Goal: Information Seeking & Learning: Learn about a topic

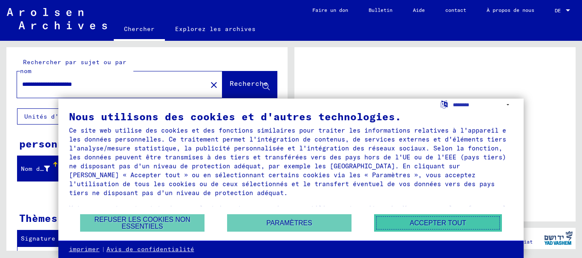
click at [422, 222] on font "Accepter tout" at bounding box center [438, 223] width 56 height 7
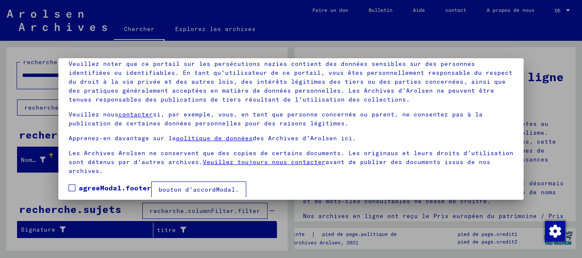
scroll to position [69, 0]
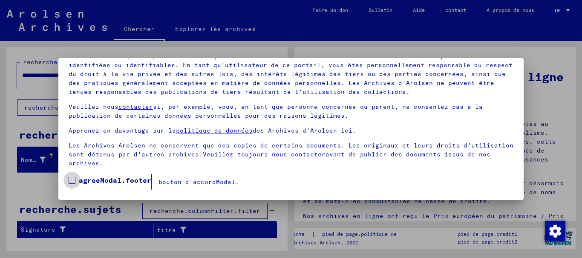
click at [72, 180] on span at bounding box center [72, 180] width 7 height 7
click at [202, 180] on font "bouton d'accordModal." at bounding box center [198, 182] width 80 height 8
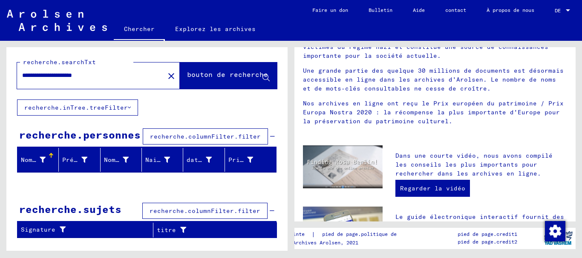
scroll to position [128, 0]
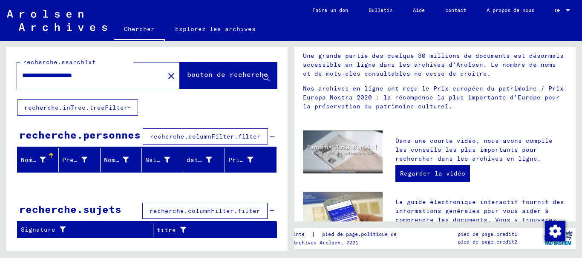
drag, startPoint x: 90, startPoint y: 74, endPoint x: 98, endPoint y: 77, distance: 8.8
click at [90, 75] on input "**********" at bounding box center [88, 75] width 132 height 9
click at [171, 107] on div "**********" at bounding box center [146, 146] width 281 height 198
click at [204, 77] on font "bouton de recherche" at bounding box center [227, 74] width 81 height 9
drag, startPoint x: 54, startPoint y: 75, endPoint x: 83, endPoint y: 78, distance: 28.7
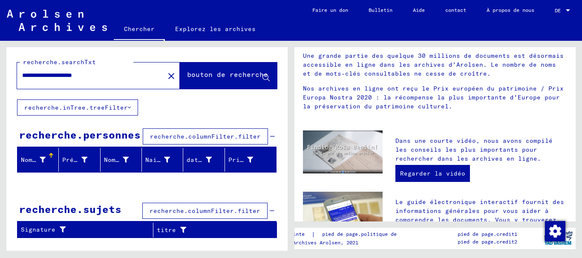
click at [83, 78] on input "**********" at bounding box center [88, 75] width 132 height 9
type input "**********"
click at [204, 66] on button "bouton de recherche" at bounding box center [228, 76] width 97 height 26
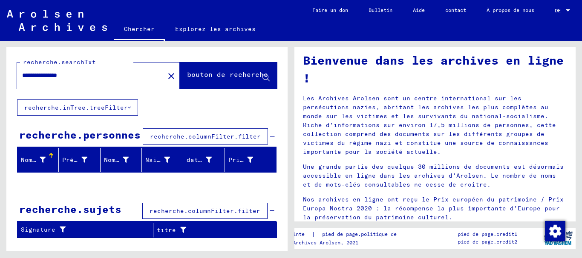
scroll to position [14, 0]
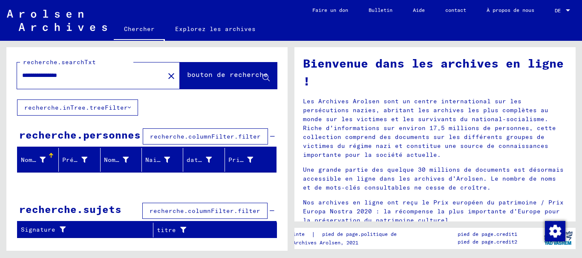
click at [206, 96] on div "**********" at bounding box center [146, 73] width 281 height 52
drag, startPoint x: 96, startPoint y: 73, endPoint x: 15, endPoint y: 54, distance: 83.0
click at [15, 54] on div "**********" at bounding box center [146, 73] width 281 height 52
click at [190, 135] on font "recherche.columnFilter.filter" at bounding box center [205, 137] width 111 height 8
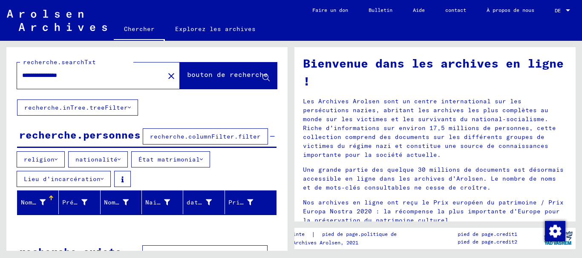
click at [168, 135] on font "recherche.columnFilter.filter" at bounding box center [205, 137] width 111 height 8
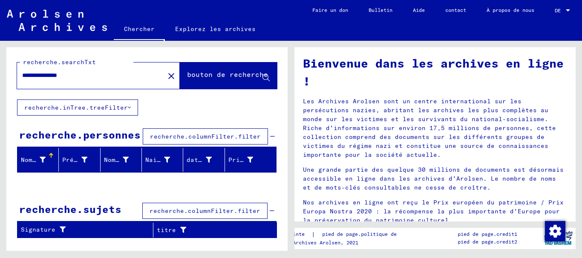
click at [168, 135] on font "recherche.columnFilter.filter" at bounding box center [205, 137] width 111 height 8
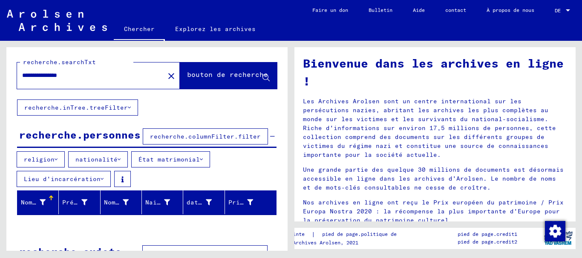
click at [104, 158] on font "nationalité" at bounding box center [96, 160] width 42 height 8
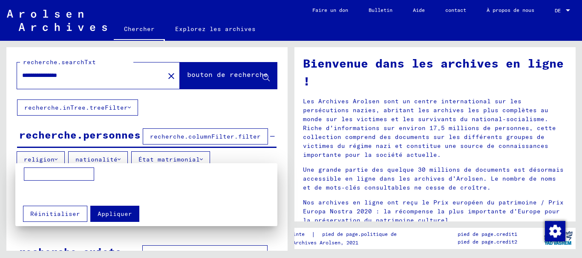
click at [78, 170] on input at bounding box center [59, 175] width 70 height 14
type input "********"
click at [113, 211] on font "Appliquer" at bounding box center [114, 214] width 34 height 8
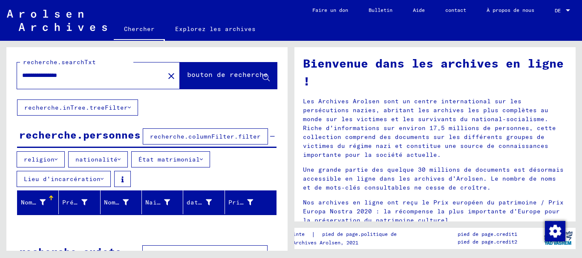
click at [178, 159] on font "État matrimonial" at bounding box center [168, 160] width 61 height 8
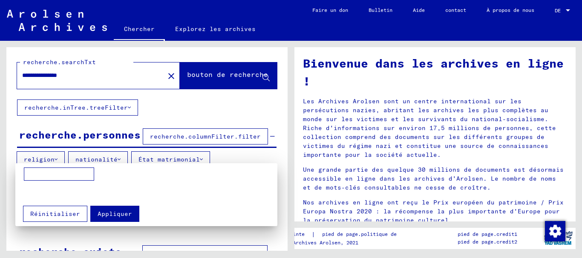
click at [178, 159] on div at bounding box center [291, 129] width 582 height 258
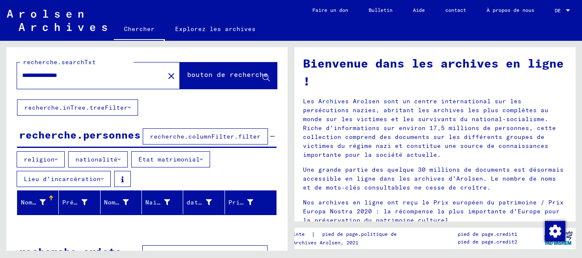
scroll to position [30, 0]
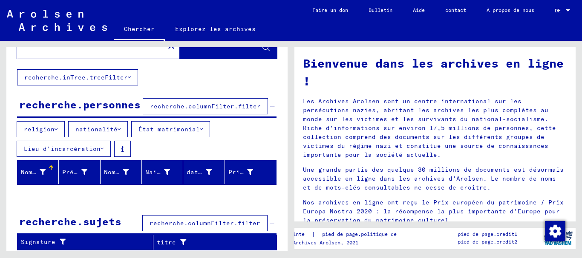
click at [167, 222] on font "recherche.columnFilter.filter" at bounding box center [204, 224] width 111 height 8
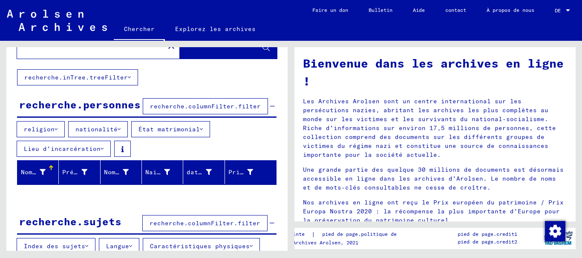
scroll to position [73, 0]
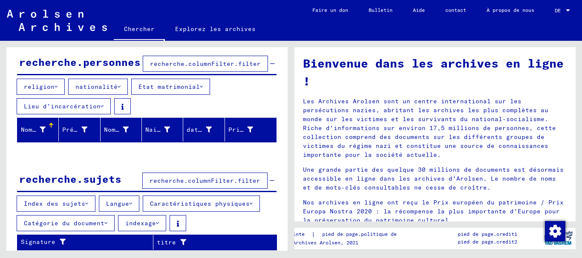
click at [129, 203] on icon at bounding box center [130, 204] width 3 height 6
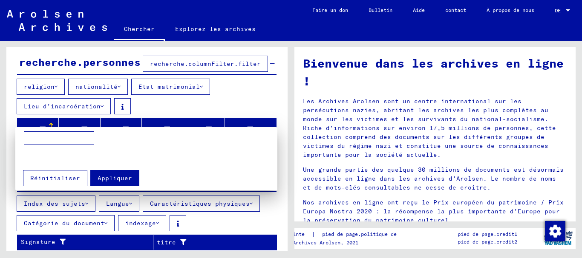
click at [128, 203] on div at bounding box center [291, 129] width 582 height 258
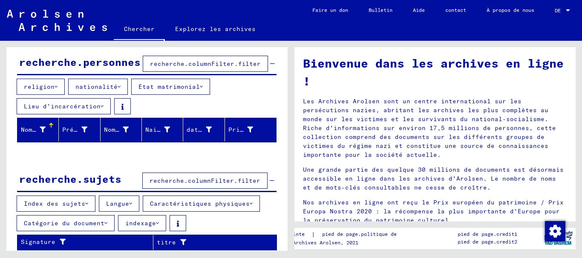
click at [164, 174] on button "recherche.columnFilter.filter" at bounding box center [204, 181] width 125 height 16
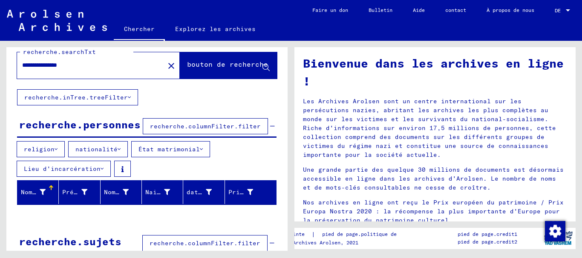
scroll to position [0, 0]
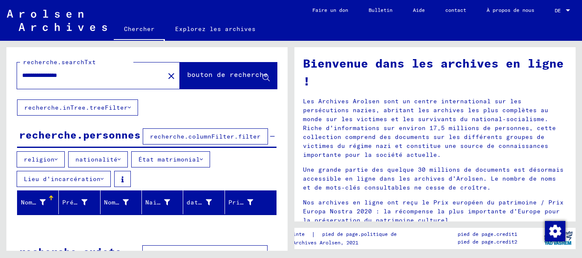
drag, startPoint x: 94, startPoint y: 73, endPoint x: 2, endPoint y: 62, distance: 93.0
click at [2, 62] on div "**********" at bounding box center [145, 146] width 291 height 210
type input "**********"
click at [195, 76] on font "bouton de recherche" at bounding box center [227, 74] width 81 height 9
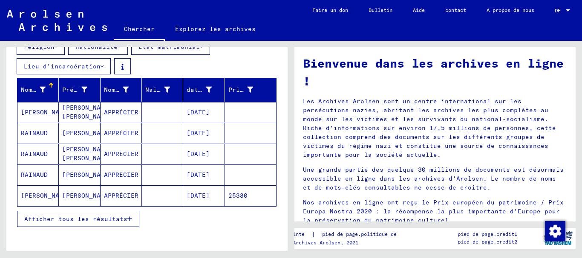
scroll to position [128, 0]
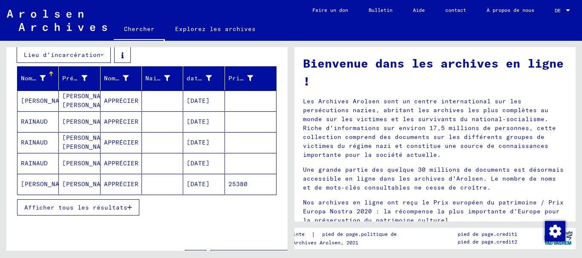
click at [107, 212] on font "Afficher tous les résultats" at bounding box center [75, 208] width 103 height 8
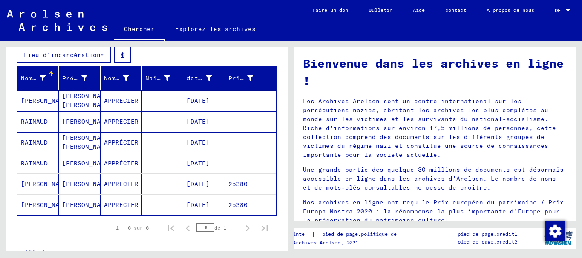
click at [34, 103] on font "[PERSON_NAME]" at bounding box center [46, 101] width 50 height 8
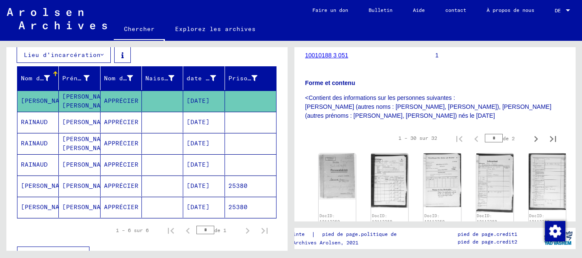
scroll to position [128, 0]
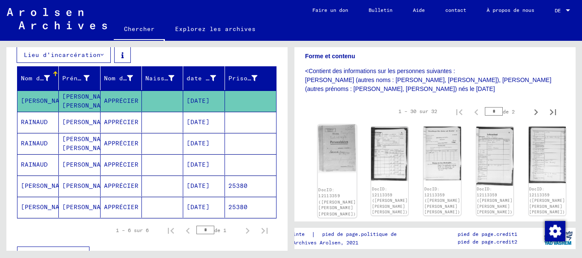
click at [329, 147] on img at bounding box center [337, 149] width 39 height 49
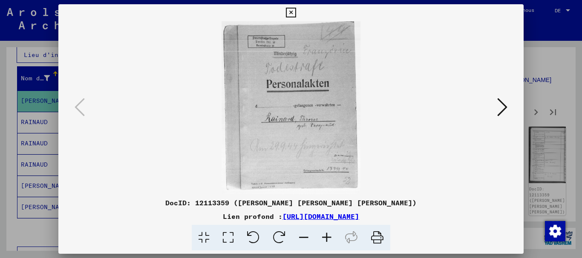
click at [503, 105] on icon at bounding box center [502, 107] width 10 height 20
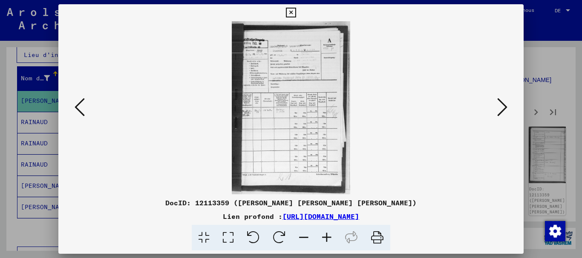
click at [503, 105] on icon at bounding box center [502, 107] width 10 height 20
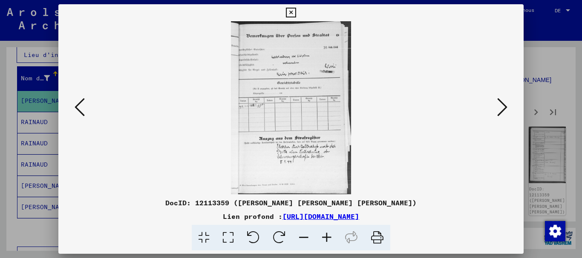
click at [503, 105] on icon at bounding box center [502, 107] width 10 height 20
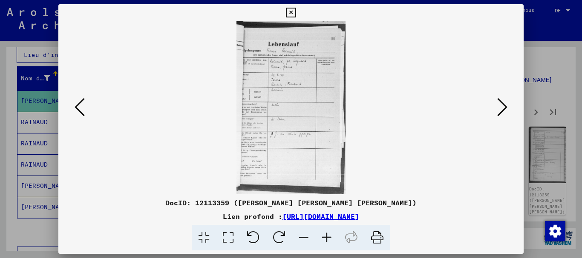
click at [503, 105] on icon at bounding box center [502, 107] width 10 height 20
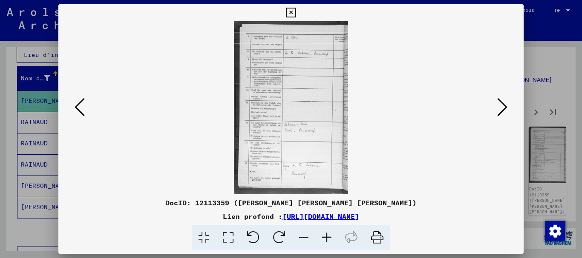
click at [503, 105] on icon at bounding box center [502, 107] width 10 height 20
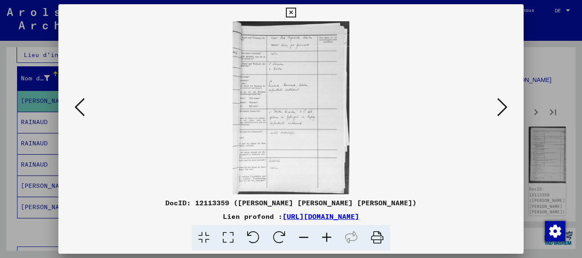
click at [503, 105] on icon at bounding box center [502, 107] width 10 height 20
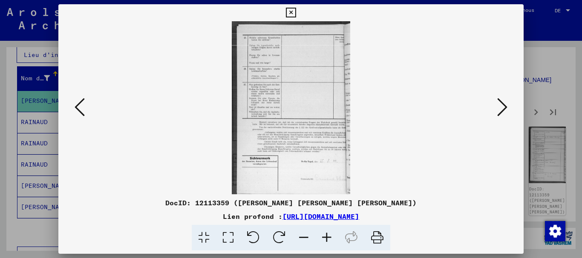
click at [503, 105] on icon at bounding box center [502, 107] width 10 height 20
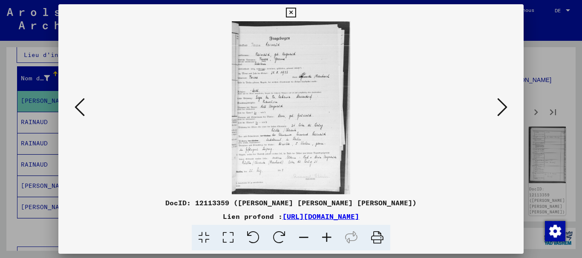
click at [503, 105] on icon at bounding box center [502, 107] width 10 height 20
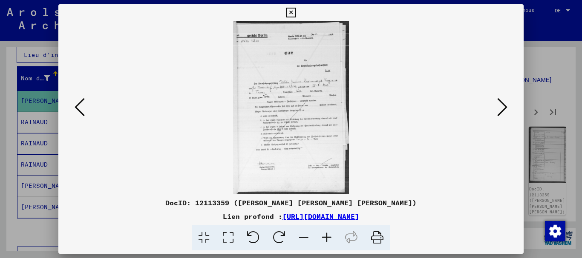
click at [503, 105] on icon at bounding box center [502, 107] width 10 height 20
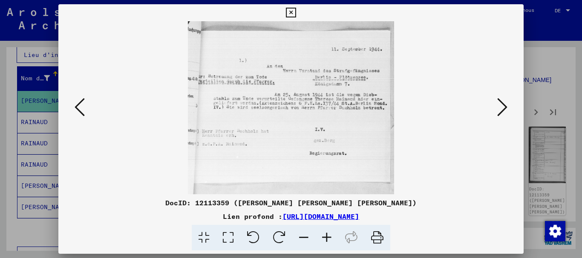
click at [503, 105] on icon at bounding box center [502, 107] width 10 height 20
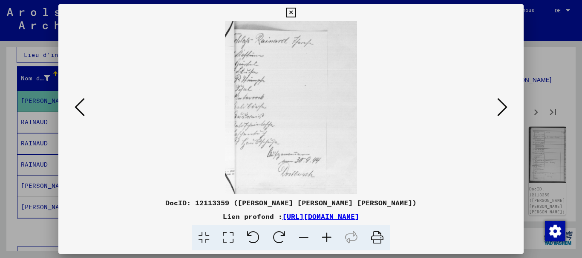
click at [504, 106] on icon at bounding box center [502, 107] width 10 height 20
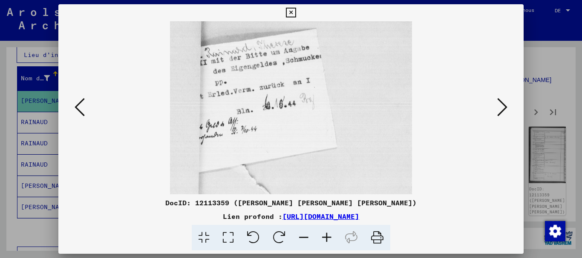
click at [504, 106] on icon at bounding box center [502, 107] width 10 height 20
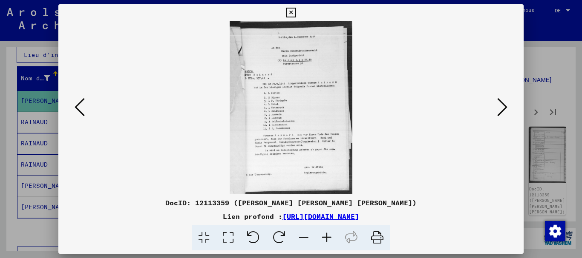
click at [504, 106] on icon at bounding box center [502, 107] width 10 height 20
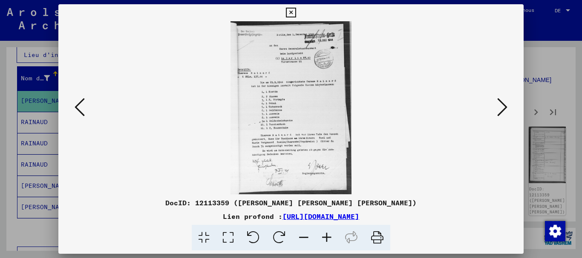
click at [504, 106] on icon at bounding box center [502, 107] width 10 height 20
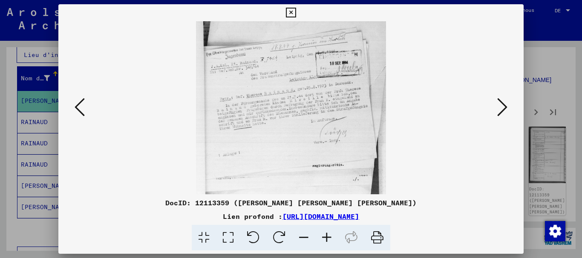
click at [504, 106] on icon at bounding box center [502, 107] width 10 height 20
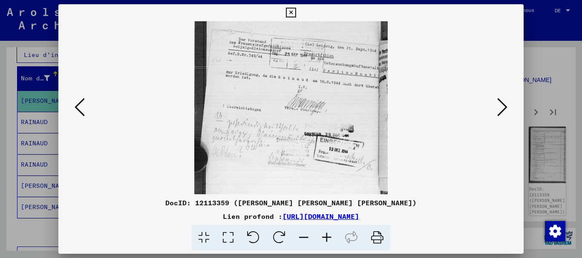
click at [504, 106] on icon at bounding box center [502, 107] width 10 height 20
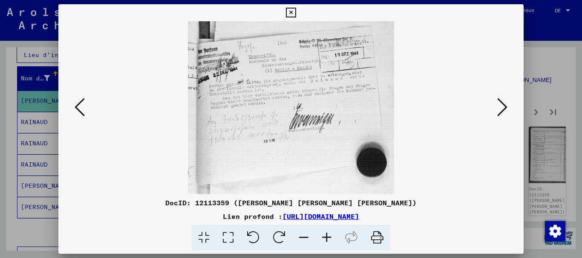
click at [504, 106] on icon at bounding box center [502, 107] width 10 height 20
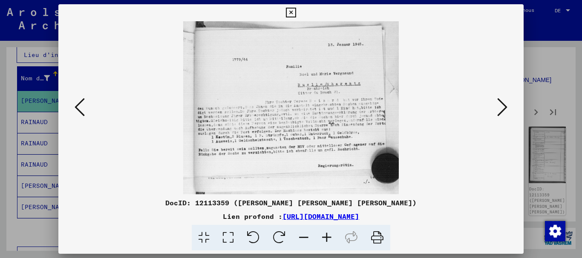
click at [504, 107] on icon at bounding box center [502, 107] width 10 height 20
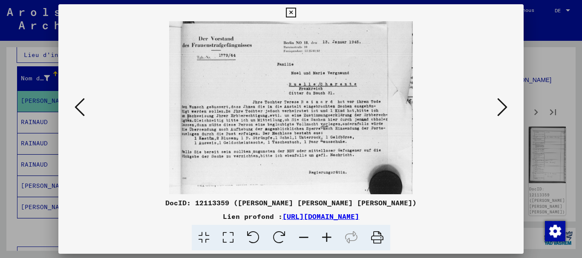
click at [504, 107] on icon at bounding box center [502, 107] width 10 height 20
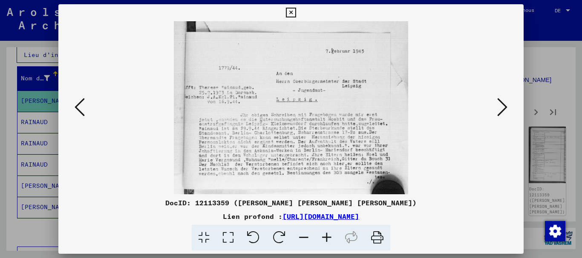
click at [504, 107] on icon at bounding box center [502, 107] width 10 height 20
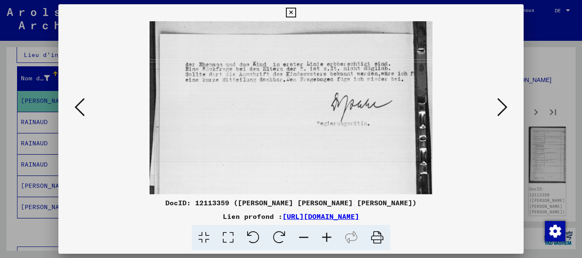
click at [504, 107] on icon at bounding box center [502, 107] width 10 height 20
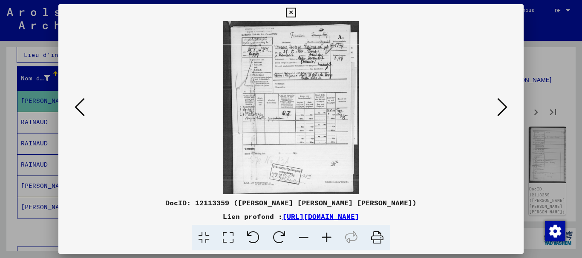
click at [504, 107] on icon at bounding box center [502, 107] width 10 height 20
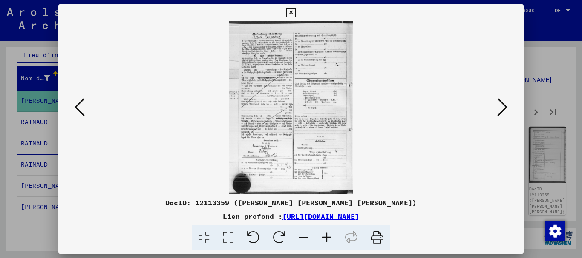
click at [504, 107] on icon at bounding box center [502, 107] width 10 height 20
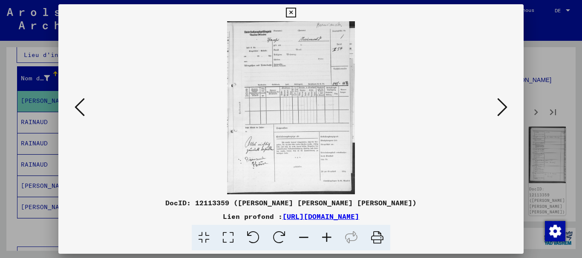
click at [504, 107] on icon at bounding box center [502, 107] width 10 height 20
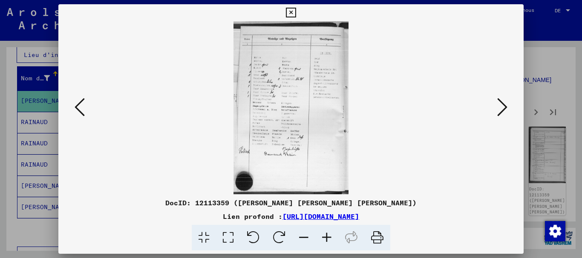
click at [504, 107] on icon at bounding box center [502, 107] width 10 height 20
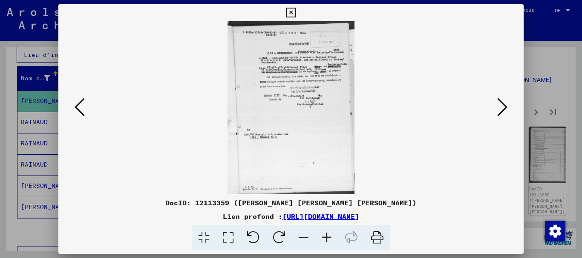
click at [504, 107] on icon at bounding box center [502, 107] width 10 height 20
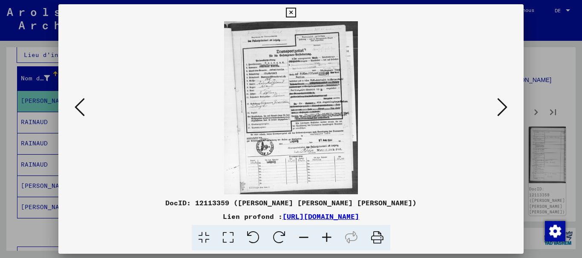
click at [504, 107] on icon at bounding box center [502, 107] width 10 height 20
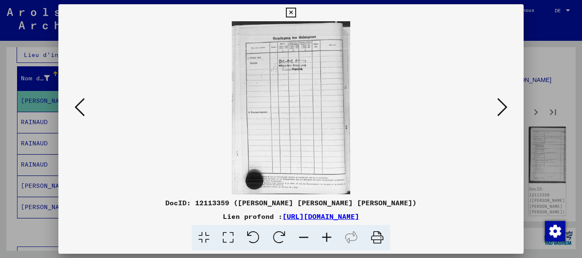
click at [504, 107] on icon at bounding box center [502, 107] width 10 height 20
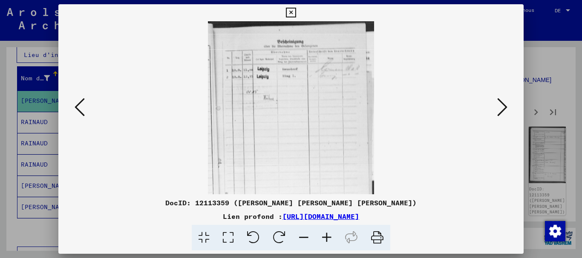
click at [504, 108] on icon at bounding box center [502, 107] width 10 height 20
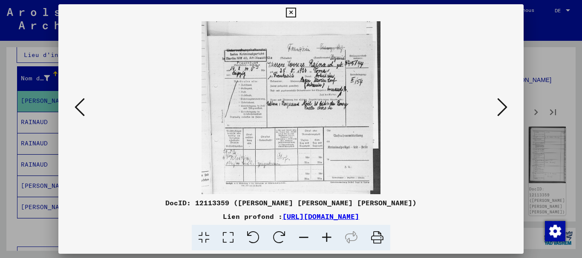
click at [504, 108] on icon at bounding box center [502, 107] width 10 height 20
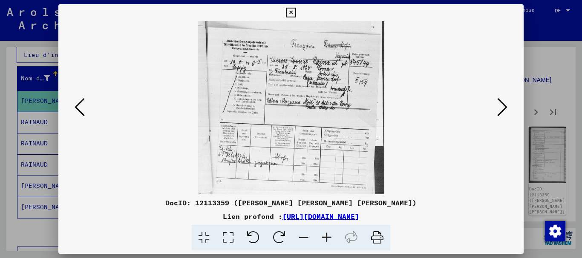
click at [504, 108] on icon at bounding box center [502, 107] width 10 height 20
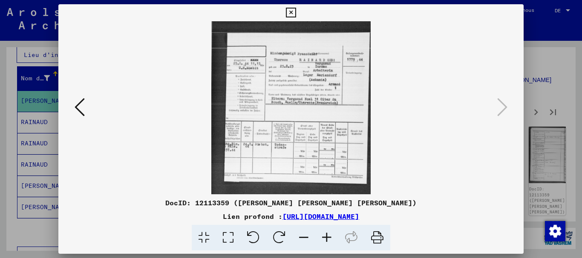
click at [4, 129] on div at bounding box center [291, 129] width 582 height 258
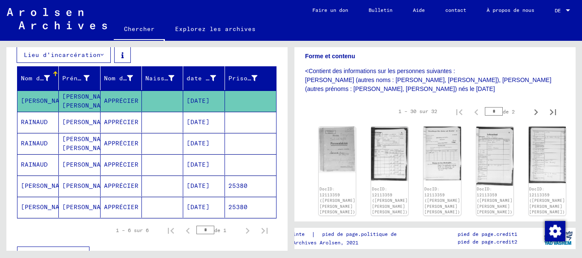
click at [32, 126] on font "RAINAUD" at bounding box center [34, 122] width 27 height 8
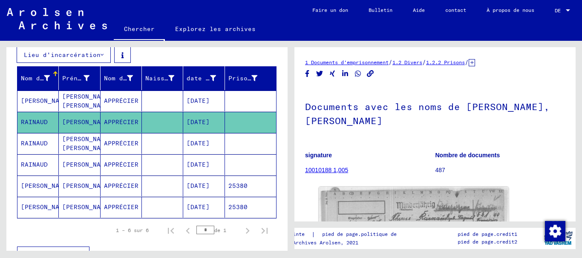
click at [47, 106] on font "[PERSON_NAME]" at bounding box center [46, 101] width 50 height 9
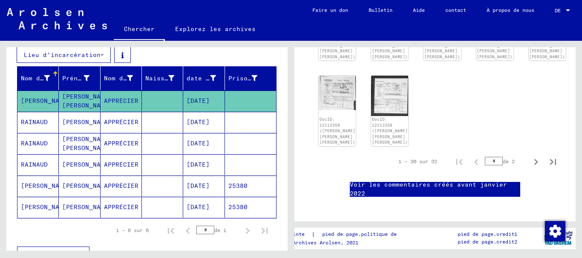
scroll to position [724, 0]
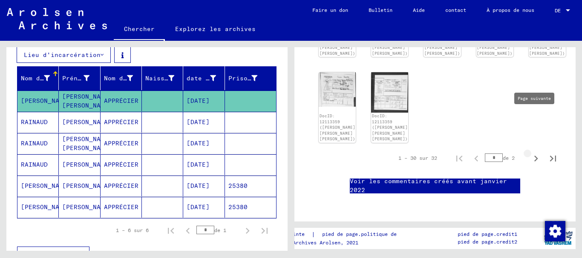
click at [534, 156] on icon "Page suivante" at bounding box center [536, 159] width 4 height 6
type input "*"
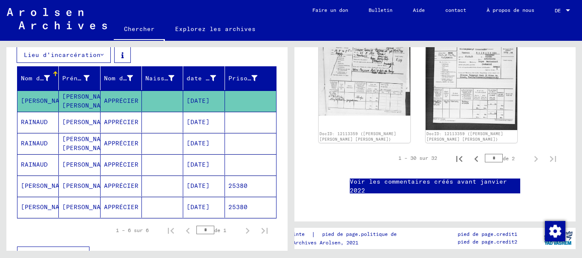
scroll to position [353, 0]
click at [40, 124] on mat-cell "RAINAUD" at bounding box center [37, 122] width 41 height 21
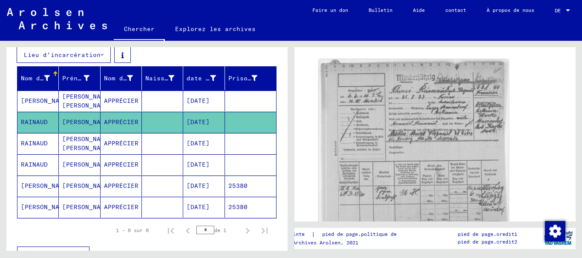
scroll to position [213, 0]
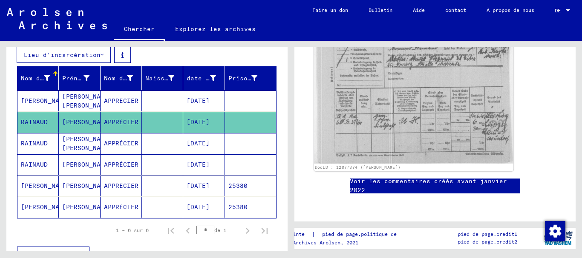
click at [367, 118] on img at bounding box center [413, 72] width 199 height 183
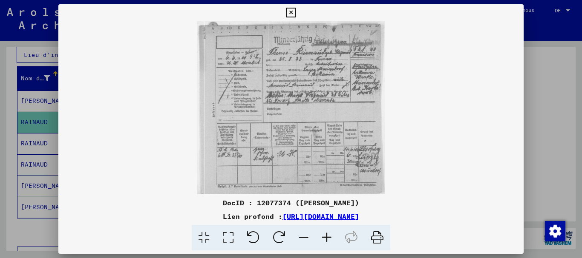
click at [361, 129] on img at bounding box center [290, 107] width 465 height 173
click at [362, 129] on img at bounding box center [290, 107] width 465 height 173
click at [294, 11] on icon at bounding box center [291, 13] width 10 height 10
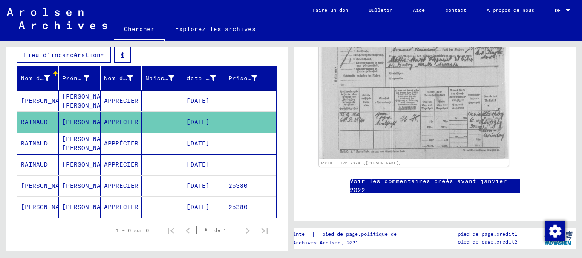
click at [44, 147] on font "RAINAUD" at bounding box center [34, 144] width 27 height 8
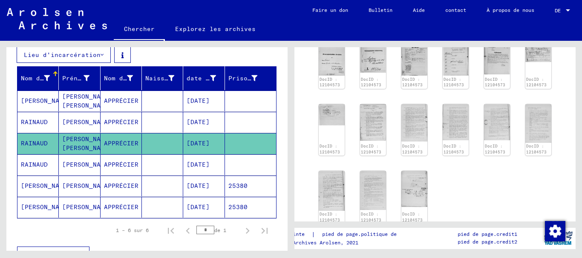
scroll to position [426, 0]
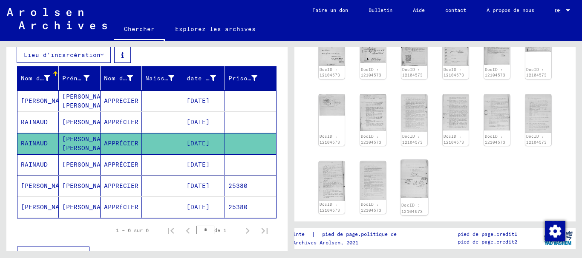
click at [412, 175] on img at bounding box center [413, 179] width 27 height 38
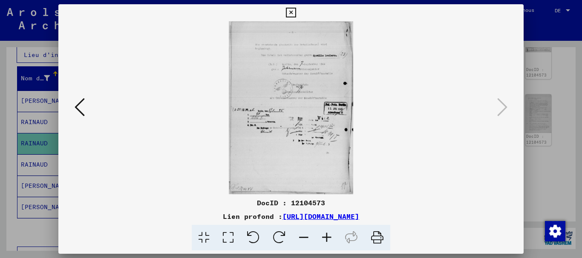
click at [79, 101] on icon at bounding box center [80, 107] width 10 height 20
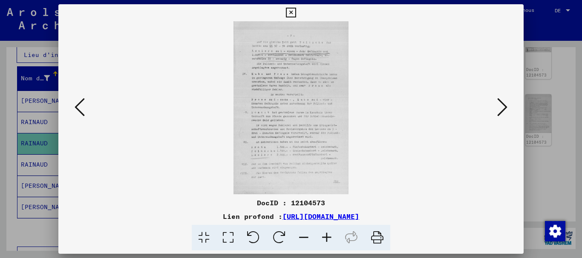
click at [79, 101] on icon at bounding box center [80, 107] width 10 height 20
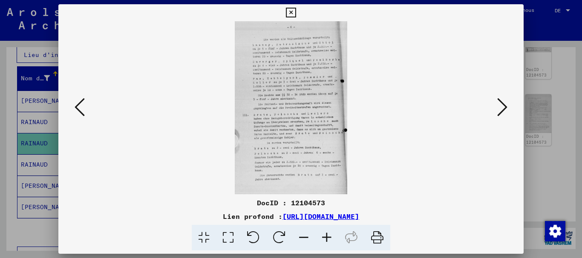
click at [79, 101] on icon at bounding box center [80, 107] width 10 height 20
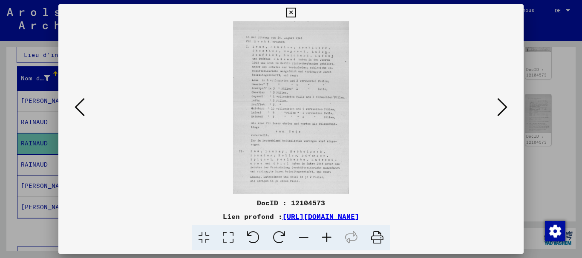
click at [79, 101] on icon at bounding box center [80, 107] width 10 height 20
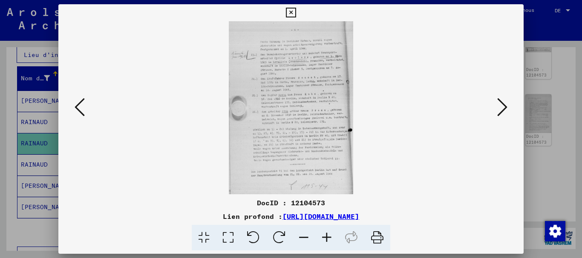
click at [79, 101] on icon at bounding box center [80, 107] width 10 height 20
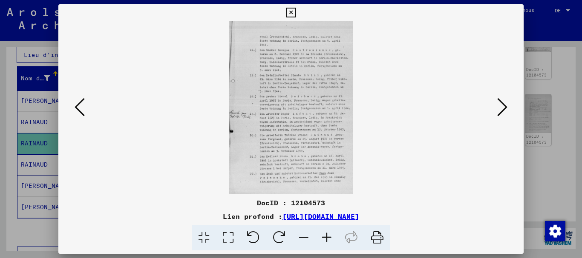
click at [79, 101] on icon at bounding box center [80, 107] width 10 height 20
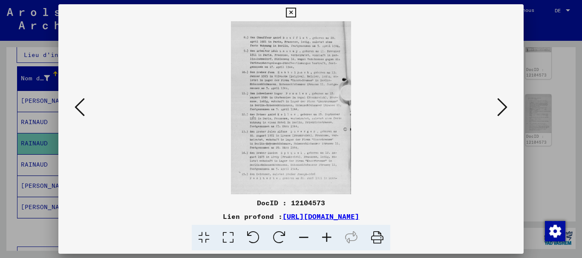
click at [79, 101] on icon at bounding box center [80, 107] width 10 height 20
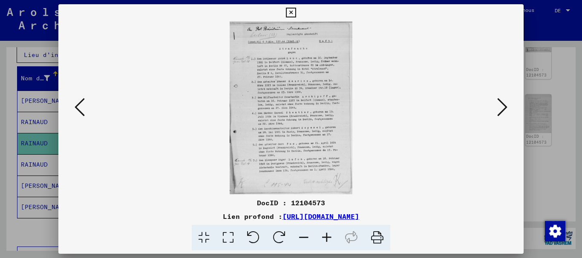
click at [291, 7] on button at bounding box center [290, 12] width 15 height 17
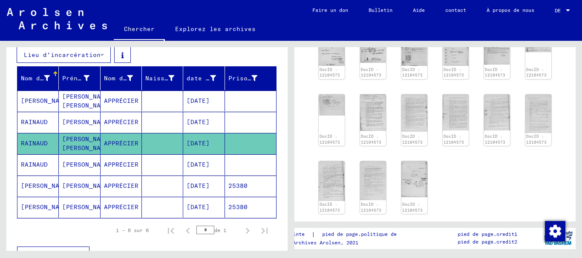
click at [43, 169] on font "RAINAUD" at bounding box center [34, 165] width 27 height 8
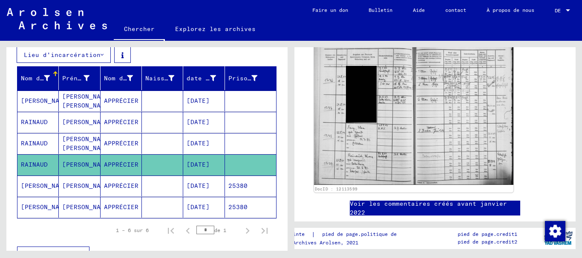
scroll to position [128, 0]
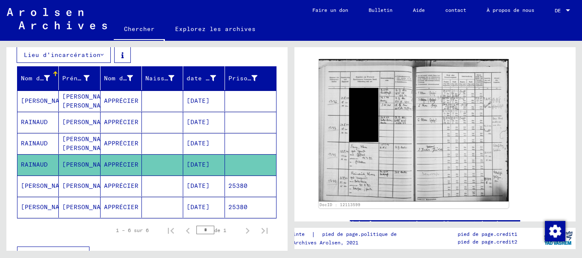
click at [40, 190] on font "[PERSON_NAME]" at bounding box center [46, 186] width 50 height 8
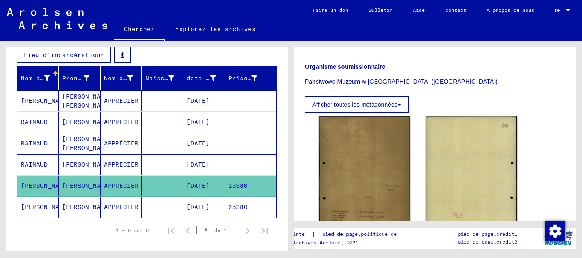
scroll to position [124, 0]
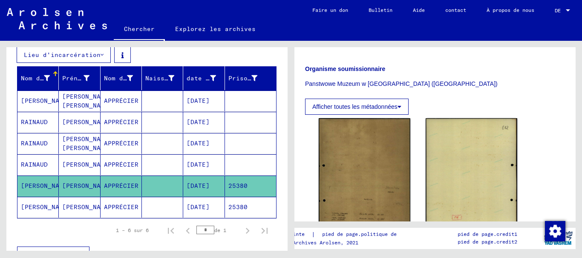
click at [383, 107] on font "Afficher toutes les métadonnées" at bounding box center [354, 106] width 85 height 7
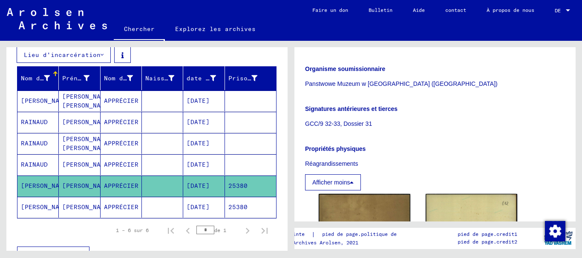
click at [40, 215] on icon at bounding box center [35, 224] width 21 height 34
click at [48, 216] on mat-cell "[PERSON_NAME]" at bounding box center [37, 207] width 41 height 21
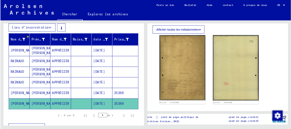
scroll to position [170, 0]
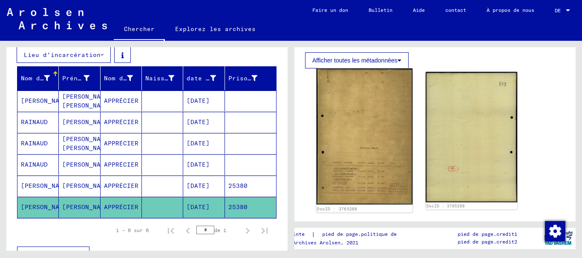
click at [357, 112] on img at bounding box center [364, 137] width 96 height 137
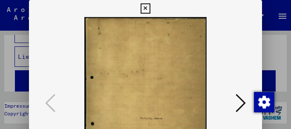
scroll to position [120, 0]
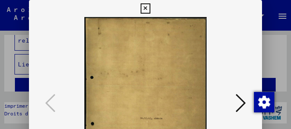
drag, startPoint x: 222, startPoint y: 72, endPoint x: 244, endPoint y: -26, distance: 100.7
click at [244, 0] on html "**********" at bounding box center [145, 64] width 291 height 129
drag, startPoint x: 290, startPoint y: 27, endPoint x: 281, endPoint y: 100, distance: 72.9
click at [281, 100] on div at bounding box center [145, 64] width 291 height 129
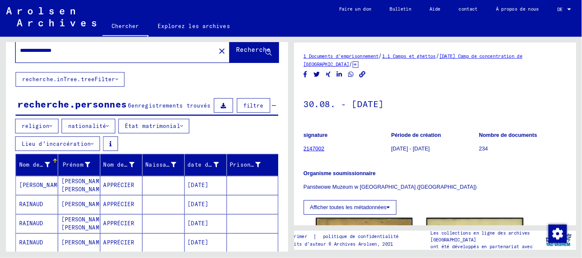
scroll to position [20, 0]
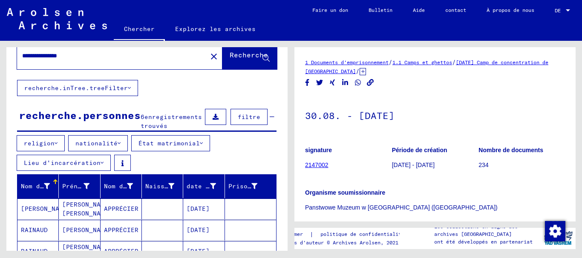
click at [324, 164] on font "2147002" at bounding box center [316, 165] width 23 height 7
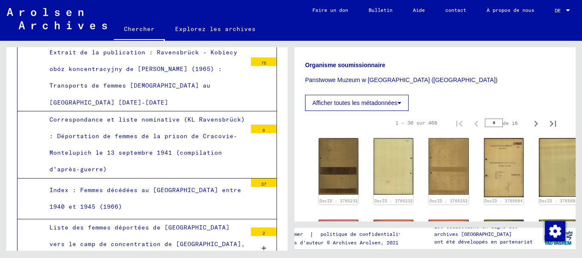
scroll to position [170, 0]
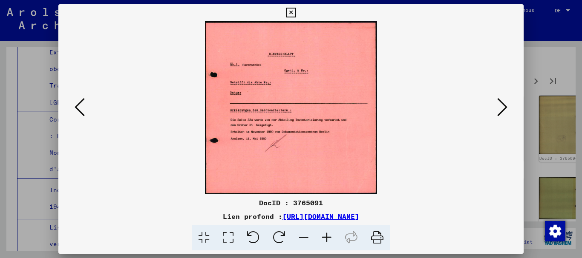
click at [503, 109] on icon at bounding box center [502, 107] width 10 height 20
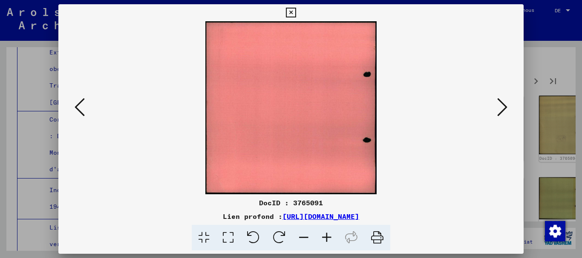
click at [503, 109] on icon at bounding box center [502, 107] width 10 height 20
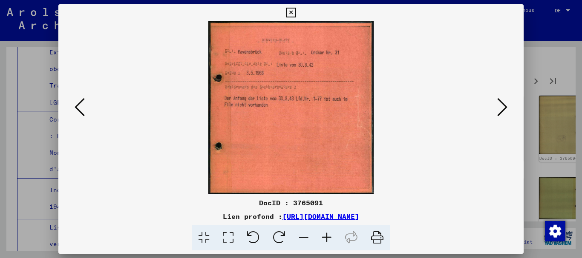
click at [503, 109] on icon at bounding box center [502, 107] width 10 height 20
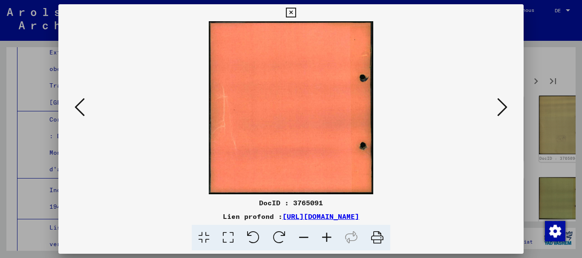
click at [503, 109] on icon at bounding box center [502, 107] width 10 height 20
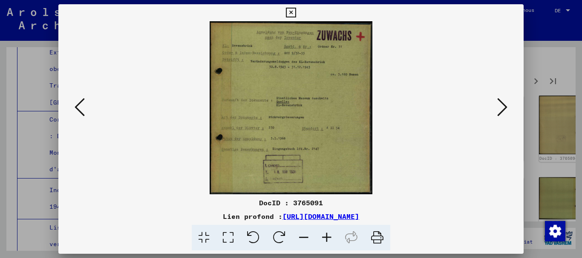
click at [502, 109] on icon at bounding box center [502, 107] width 10 height 20
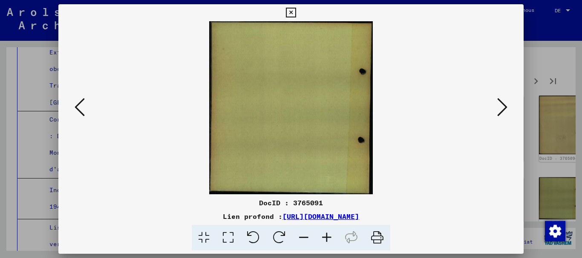
click at [502, 109] on icon at bounding box center [502, 107] width 10 height 20
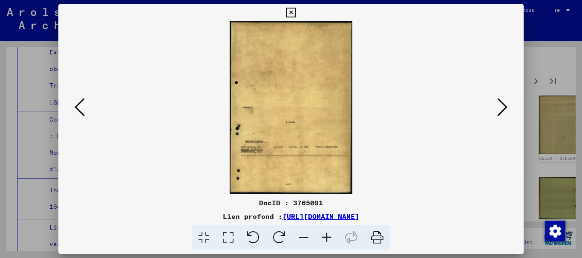
click at [502, 109] on icon at bounding box center [502, 107] width 10 height 20
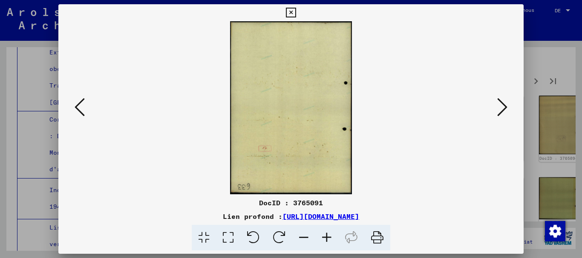
click at [502, 109] on icon at bounding box center [502, 107] width 10 height 20
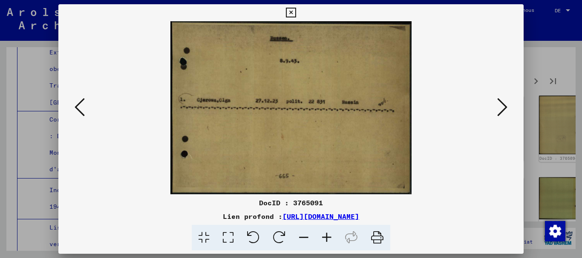
click at [501, 105] on icon at bounding box center [502, 107] width 10 height 20
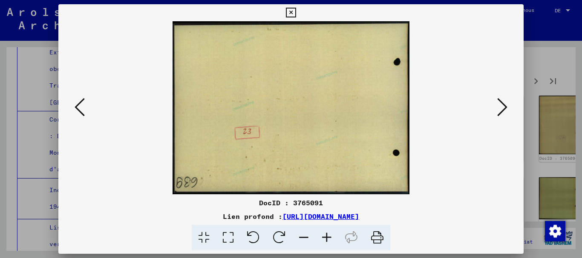
click at [501, 105] on icon at bounding box center [502, 107] width 10 height 20
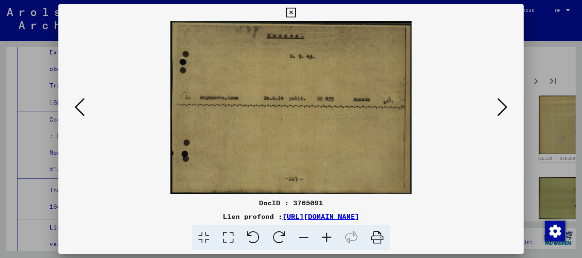
click at [501, 105] on icon at bounding box center [502, 107] width 10 height 20
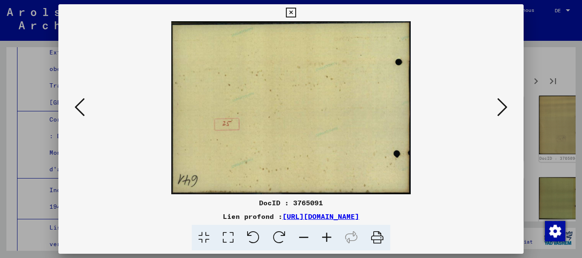
click at [501, 105] on icon at bounding box center [502, 107] width 10 height 20
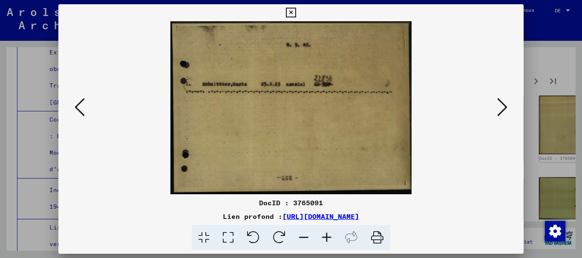
click at [501, 105] on icon at bounding box center [502, 107] width 10 height 20
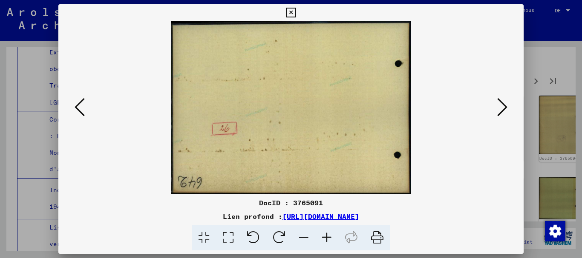
click at [501, 105] on icon at bounding box center [502, 107] width 10 height 20
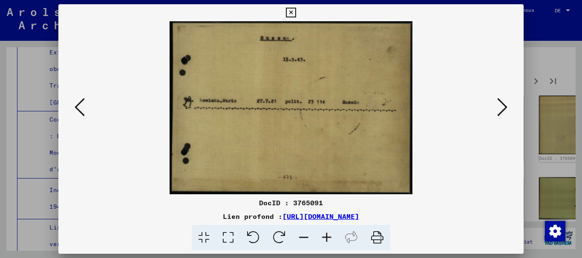
click at [501, 105] on icon at bounding box center [502, 107] width 10 height 20
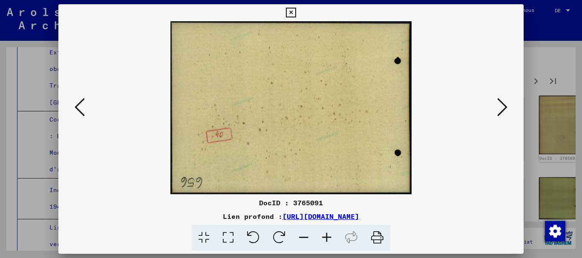
click at [501, 105] on icon at bounding box center [502, 107] width 10 height 20
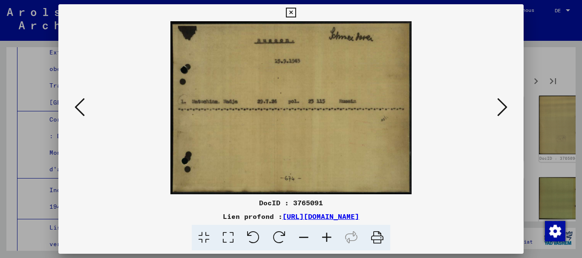
click at [501, 105] on icon at bounding box center [502, 107] width 10 height 20
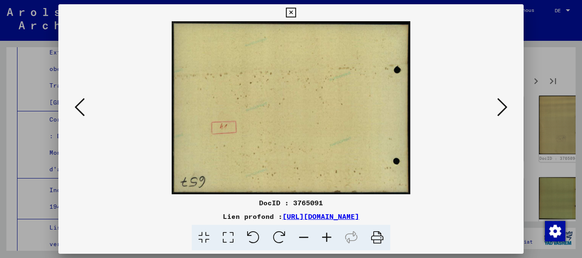
click at [501, 105] on icon at bounding box center [502, 107] width 10 height 20
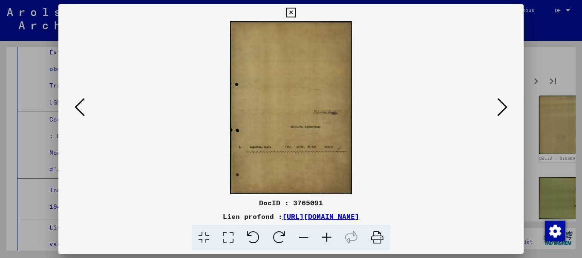
click at [501, 105] on icon at bounding box center [502, 107] width 10 height 20
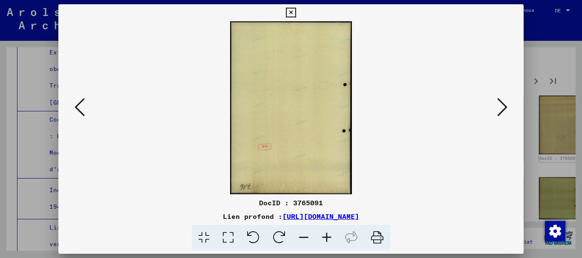
click at [501, 105] on icon at bounding box center [502, 107] width 10 height 20
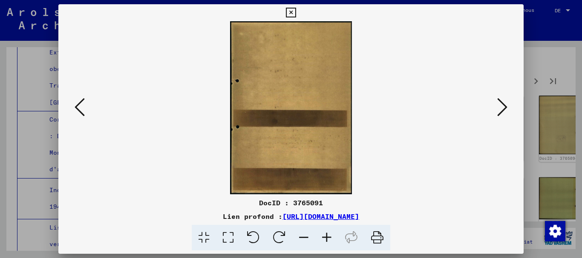
click at [501, 105] on icon at bounding box center [502, 107] width 10 height 20
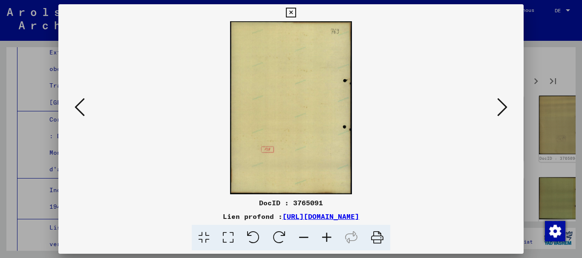
click at [501, 105] on icon at bounding box center [502, 107] width 10 height 20
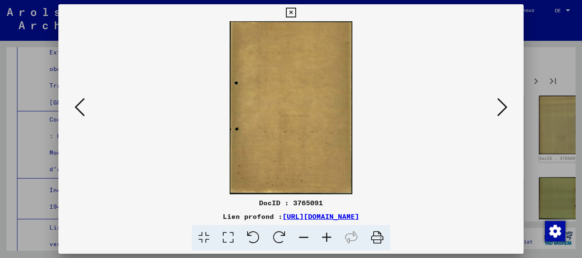
click at [501, 105] on icon at bounding box center [502, 107] width 10 height 20
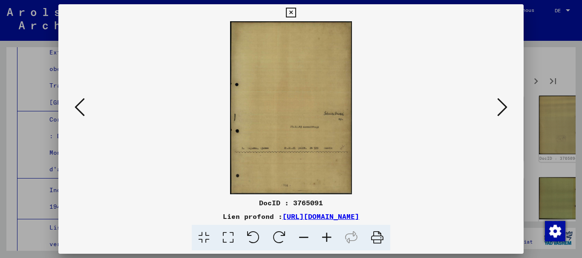
click at [501, 105] on icon at bounding box center [502, 107] width 10 height 20
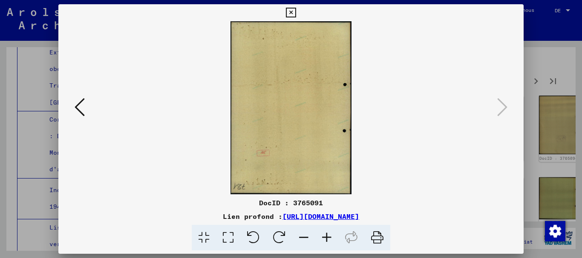
click at [86, 109] on button at bounding box center [79, 108] width 15 height 24
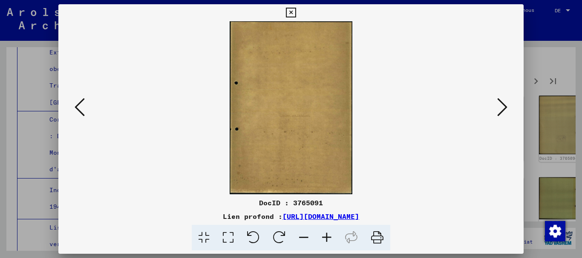
click at [86, 109] on button at bounding box center [79, 108] width 15 height 24
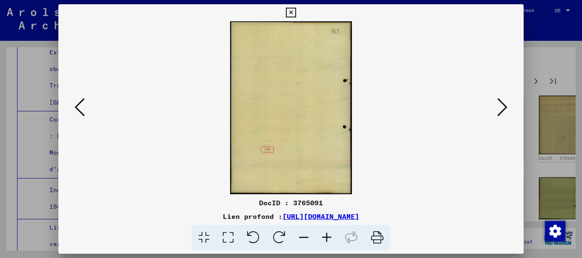
click at [86, 109] on button at bounding box center [79, 108] width 15 height 24
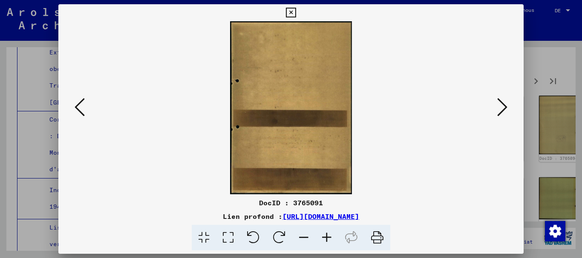
click at [86, 109] on button at bounding box center [79, 108] width 15 height 24
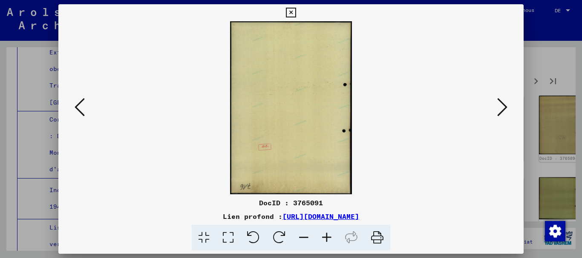
click at [86, 109] on button at bounding box center [79, 108] width 15 height 24
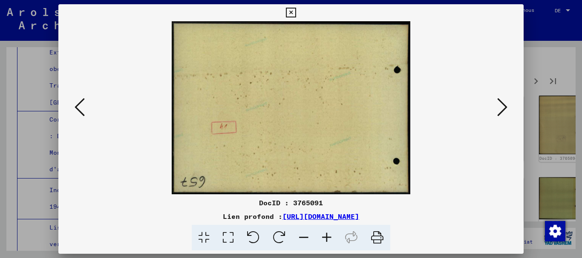
click at [86, 109] on button at bounding box center [79, 108] width 15 height 24
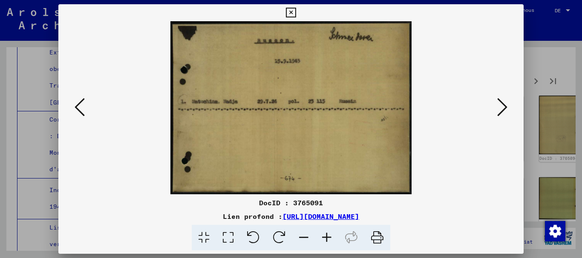
click at [86, 109] on button at bounding box center [79, 108] width 15 height 24
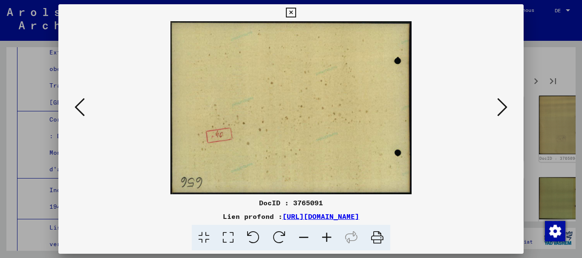
click at [86, 109] on button at bounding box center [79, 108] width 15 height 24
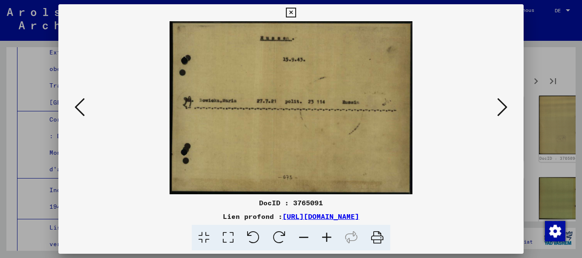
click at [86, 109] on button at bounding box center [79, 108] width 15 height 24
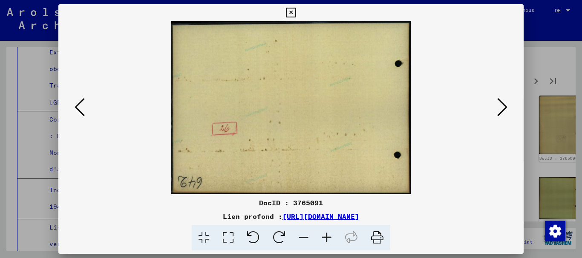
click at [86, 109] on button at bounding box center [79, 108] width 15 height 24
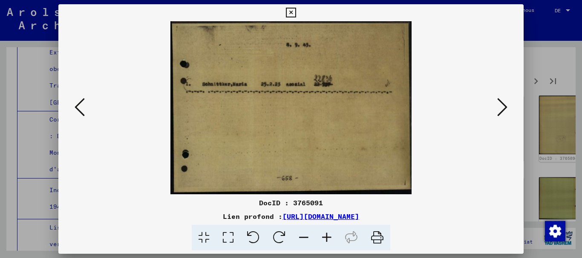
click at [86, 109] on button at bounding box center [79, 108] width 15 height 24
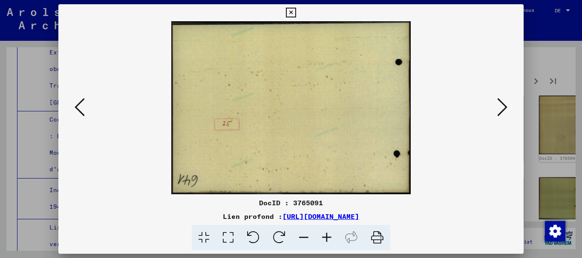
click at [86, 109] on button at bounding box center [79, 108] width 15 height 24
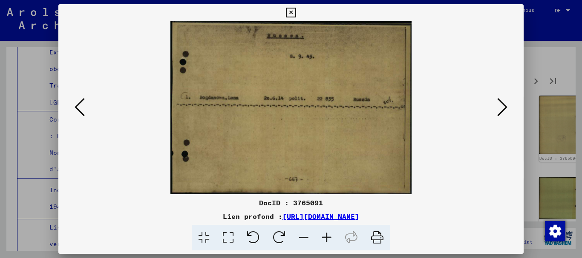
click at [86, 109] on button at bounding box center [79, 108] width 15 height 24
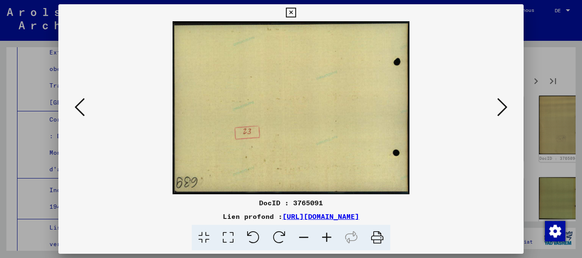
click at [86, 109] on button at bounding box center [79, 108] width 15 height 24
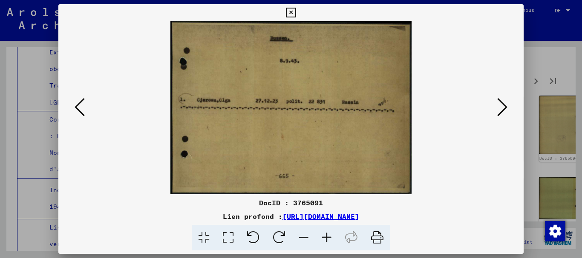
click at [86, 109] on button at bounding box center [79, 108] width 15 height 24
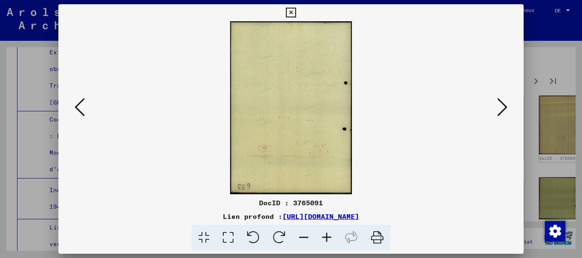
click at [86, 109] on button at bounding box center [79, 108] width 15 height 24
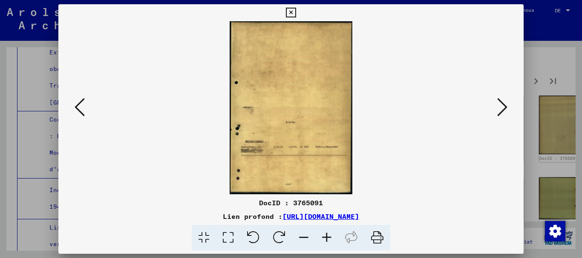
click at [86, 109] on button at bounding box center [79, 108] width 15 height 24
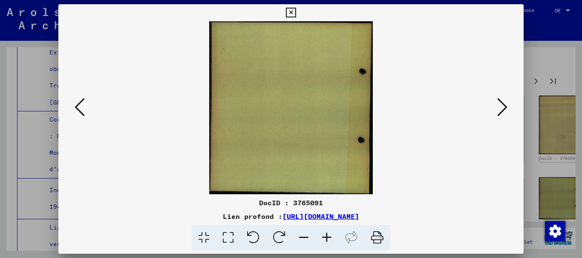
click at [86, 109] on button at bounding box center [79, 108] width 15 height 24
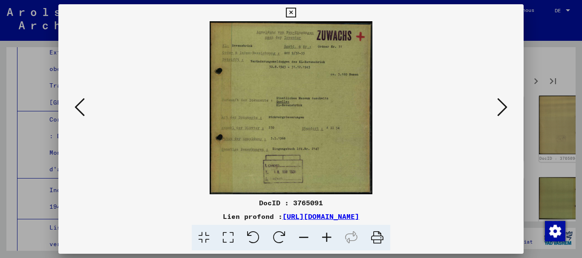
click at [75, 103] on icon at bounding box center [80, 107] width 10 height 20
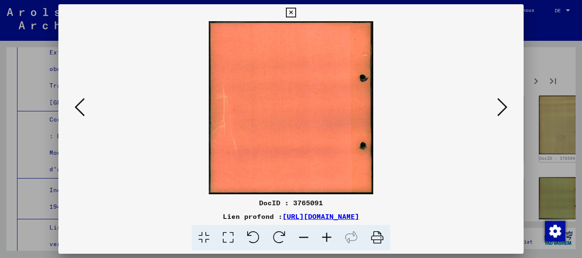
click at [84, 103] on icon at bounding box center [80, 107] width 10 height 20
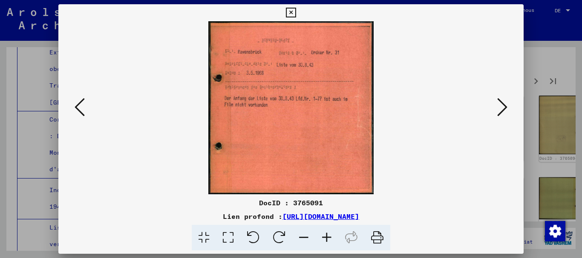
click at [78, 108] on icon at bounding box center [80, 107] width 10 height 20
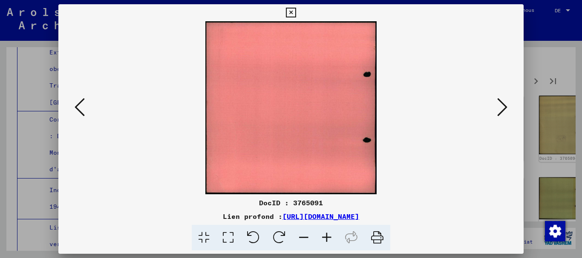
click at [78, 108] on icon at bounding box center [80, 107] width 10 height 20
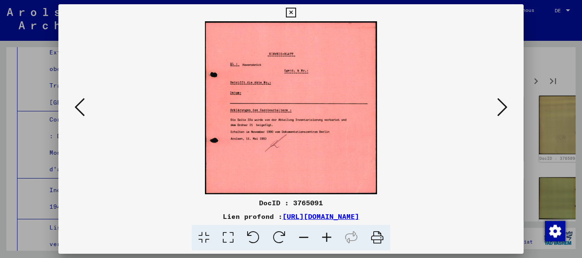
drag, startPoint x: 268, startPoint y: 139, endPoint x: 234, endPoint y: 126, distance: 36.5
click at [234, 126] on img at bounding box center [290, 107] width 407 height 173
click at [80, 111] on icon at bounding box center [80, 107] width 10 height 20
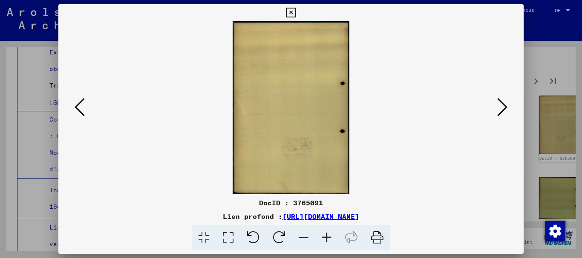
click at [80, 111] on icon at bounding box center [80, 107] width 10 height 20
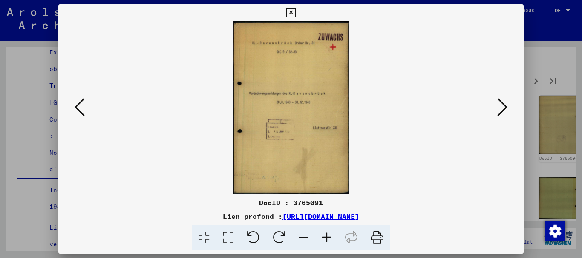
click at [497, 108] on icon at bounding box center [502, 107] width 10 height 20
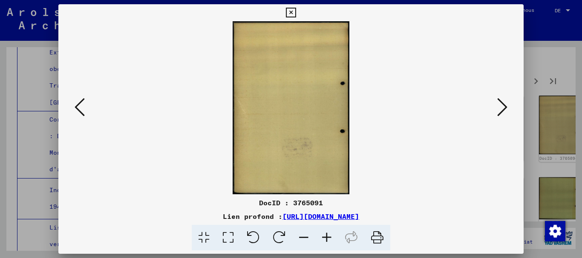
click at [493, 108] on img at bounding box center [290, 107] width 407 height 173
click at [504, 107] on icon at bounding box center [502, 107] width 10 height 20
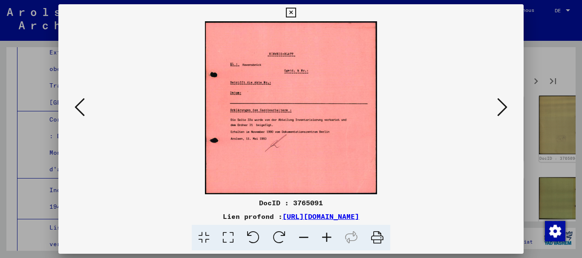
click at [498, 108] on icon at bounding box center [502, 107] width 10 height 20
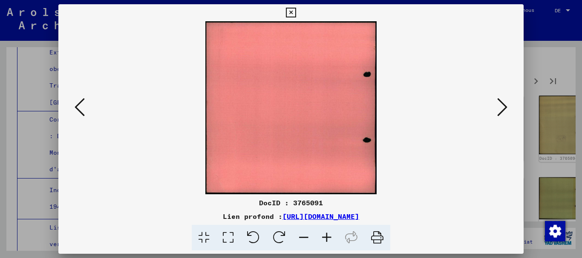
click at [498, 108] on icon at bounding box center [502, 107] width 10 height 20
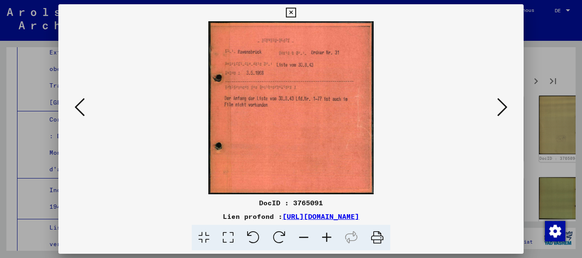
click at [80, 103] on icon at bounding box center [80, 107] width 10 height 20
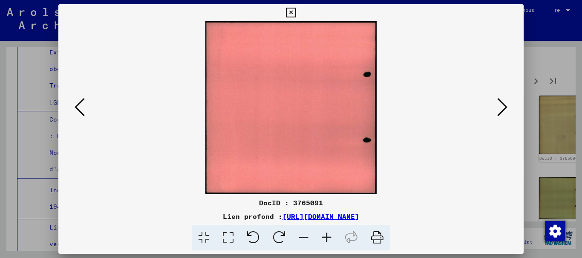
click at [80, 103] on icon at bounding box center [80, 107] width 10 height 20
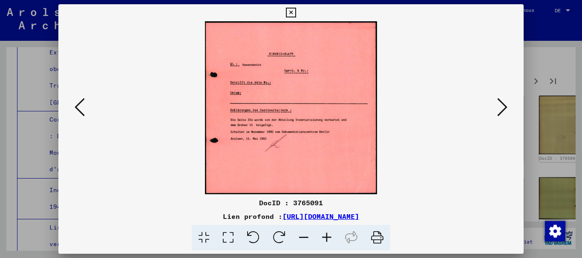
click at [77, 106] on icon at bounding box center [80, 107] width 10 height 20
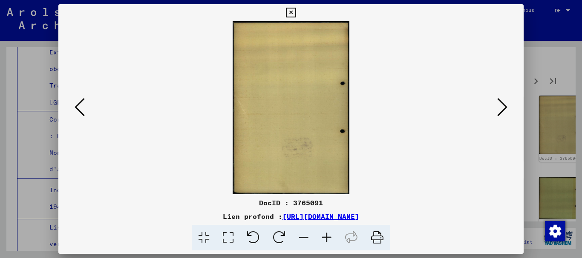
click at [77, 107] on icon at bounding box center [80, 107] width 10 height 20
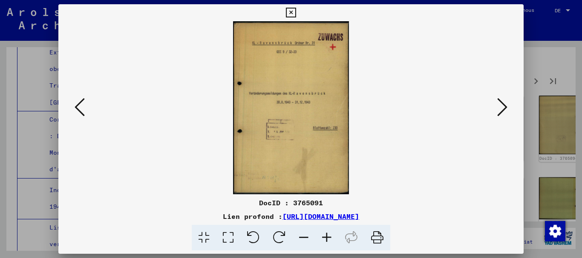
click at [77, 108] on icon at bounding box center [80, 107] width 10 height 20
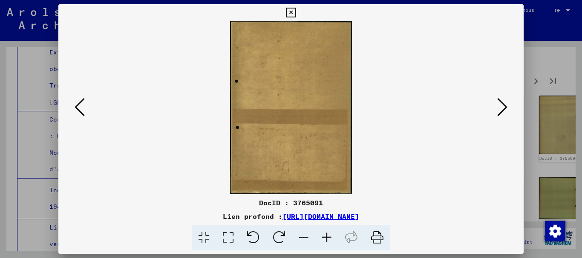
click at [77, 108] on icon at bounding box center [80, 107] width 10 height 20
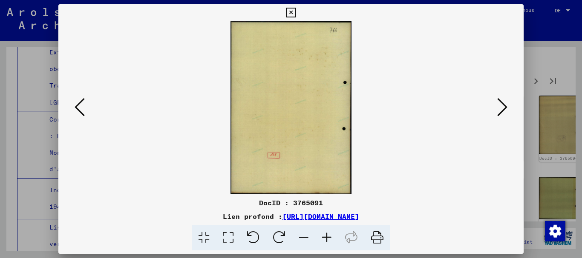
click at [77, 108] on icon at bounding box center [80, 107] width 10 height 20
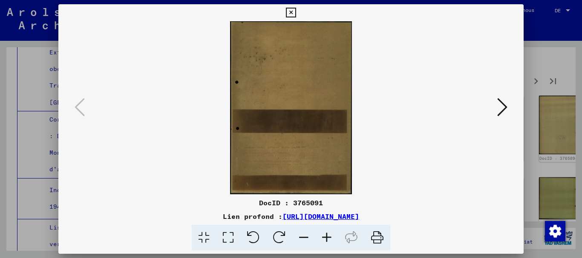
click at [309, 204] on font "DocID : 3765091" at bounding box center [291, 203] width 64 height 9
click at [379, 238] on icon at bounding box center [377, 238] width 26 height 26
click at [291, 9] on icon at bounding box center [291, 13] width 10 height 10
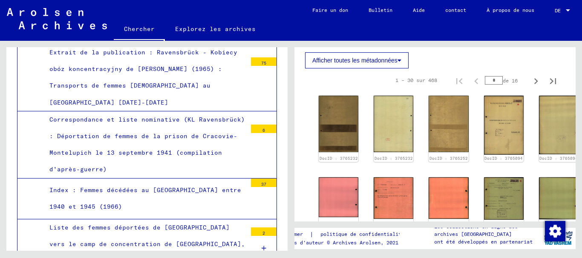
scroll to position [3143, 0]
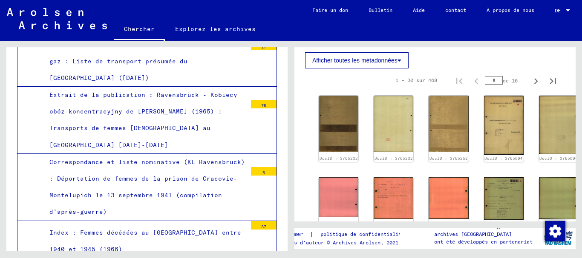
click at [396, 62] on font "Afficher toutes les métadonnées" at bounding box center [354, 60] width 85 height 7
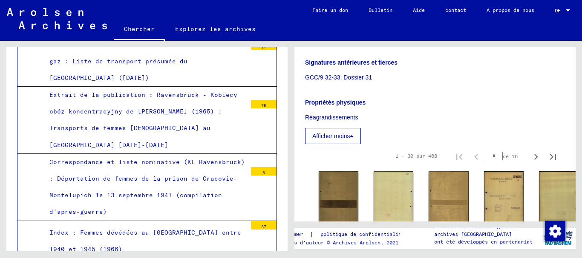
click at [348, 76] on font "GCC/9 32-33, Dossier 31" at bounding box center [338, 77] width 67 height 7
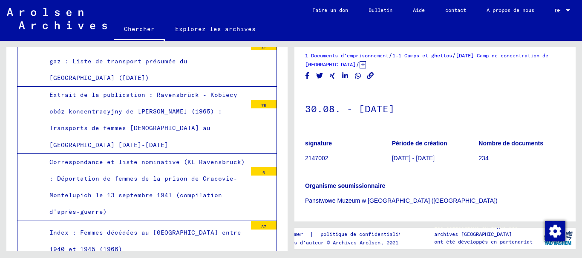
scroll to position [0, 0]
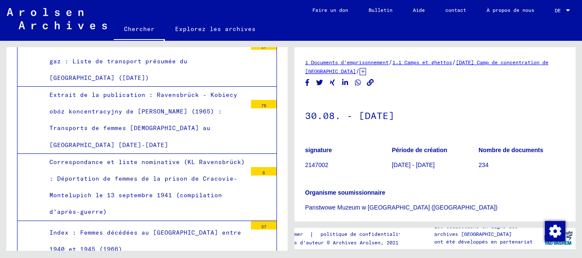
click at [366, 71] on icon at bounding box center [362, 71] width 6 height 7
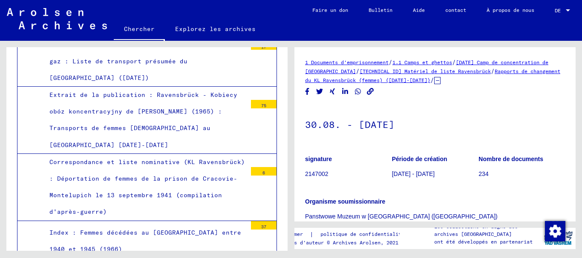
click at [410, 80] on font "Rapports de changement du KL Ravensbrück (femmes) ([DATE]-[DATE])" at bounding box center [432, 75] width 255 height 15
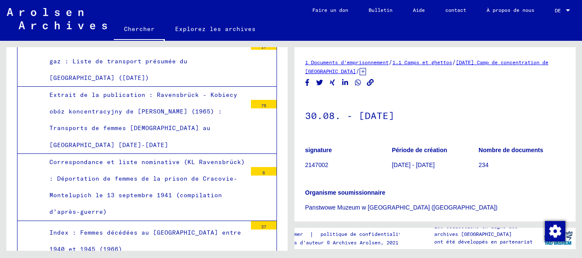
click at [366, 72] on icon at bounding box center [362, 71] width 6 height 7
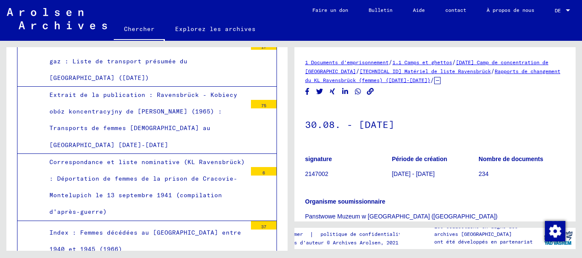
click at [437, 62] on font "1.1 Camps et ghettos" at bounding box center [422, 62] width 60 height 6
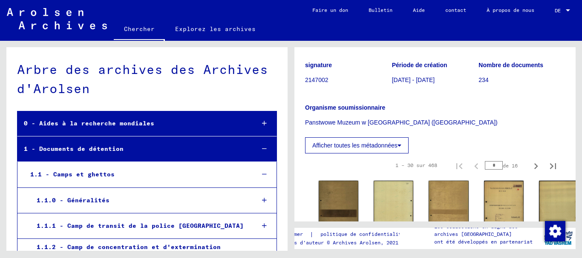
click at [83, 172] on font "1.1 - Camps et ghettos" at bounding box center [72, 175] width 84 height 8
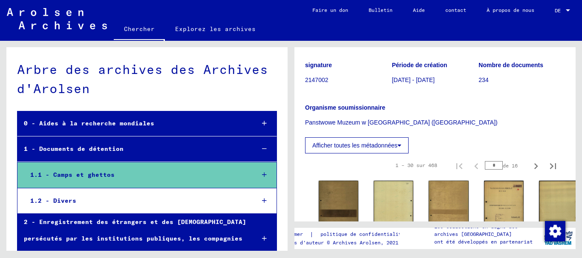
click at [97, 172] on font "1.1 - Camps et ghettos" at bounding box center [72, 175] width 84 height 8
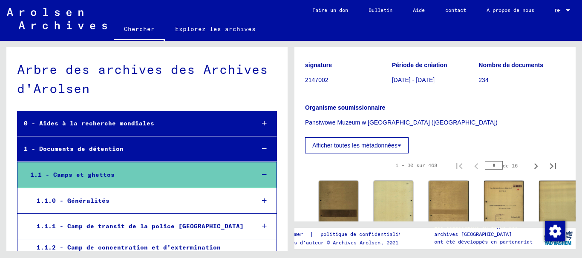
click at [167, 174] on div "1.1 - Camps et ghettos" at bounding box center [136, 175] width 224 height 17
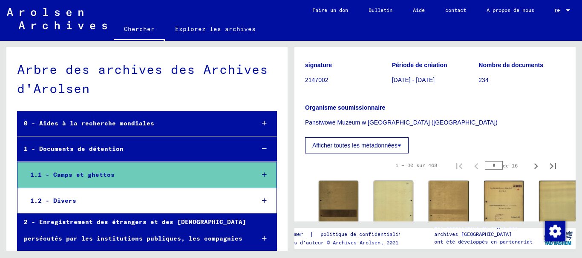
click at [167, 174] on div "1.1 - Camps et ghettos" at bounding box center [136, 175] width 224 height 17
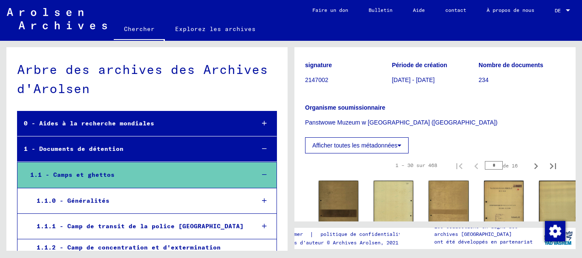
click at [69, 199] on font "1.1.0 - Généralités" at bounding box center [73, 201] width 73 height 8
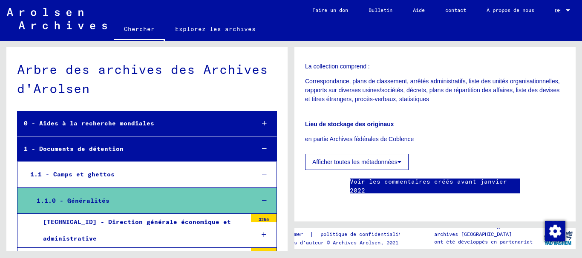
scroll to position [213, 0]
click at [398, 159] on icon at bounding box center [399, 162] width 4 height 6
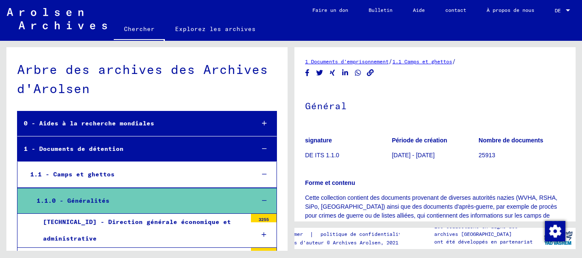
scroll to position [0, 0]
click at [75, 226] on div "[TECHNICAL_ID] - Direction générale économique et administrative" at bounding box center [142, 230] width 210 height 33
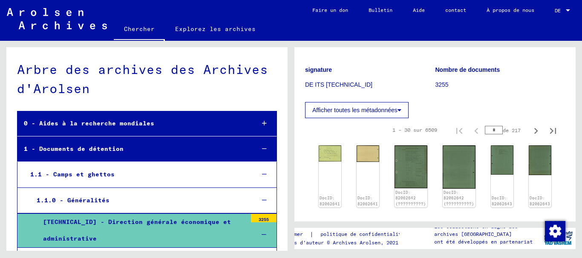
scroll to position [128, 0]
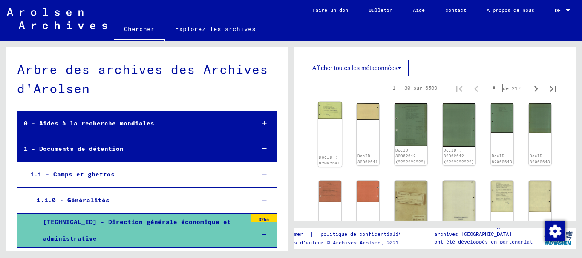
click at [328, 135] on div "DocID : 82062641" at bounding box center [330, 134] width 24 height 65
click at [416, 197] on img at bounding box center [410, 203] width 34 height 49
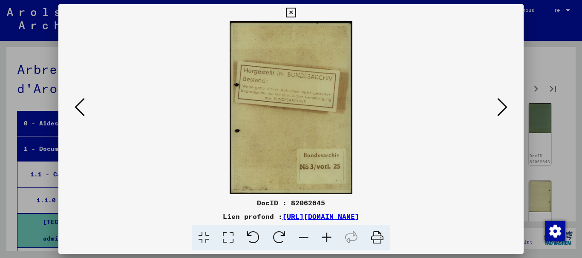
click at [501, 105] on icon at bounding box center [502, 107] width 10 height 20
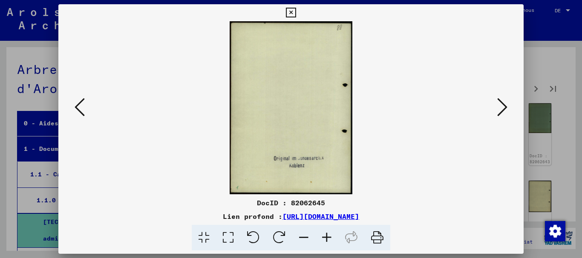
click at [501, 105] on icon at bounding box center [502, 107] width 10 height 20
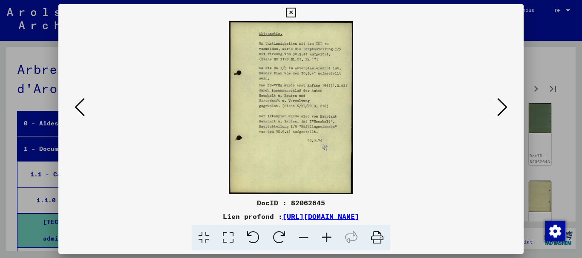
drag, startPoint x: 374, startPoint y: 236, endPoint x: 493, endPoint y: 241, distance: 119.3
click at [375, 236] on icon at bounding box center [377, 238] width 26 height 26
click at [504, 109] on icon at bounding box center [502, 107] width 10 height 20
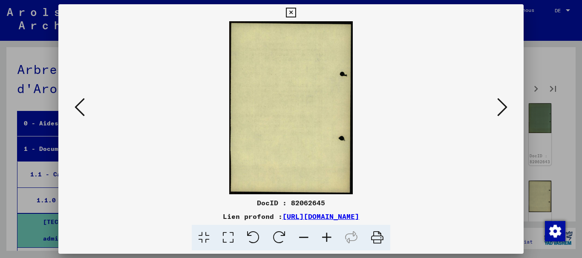
click at [503, 109] on icon at bounding box center [502, 107] width 10 height 20
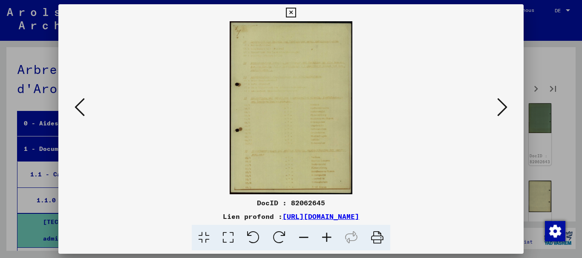
click at [503, 109] on icon at bounding box center [502, 107] width 10 height 20
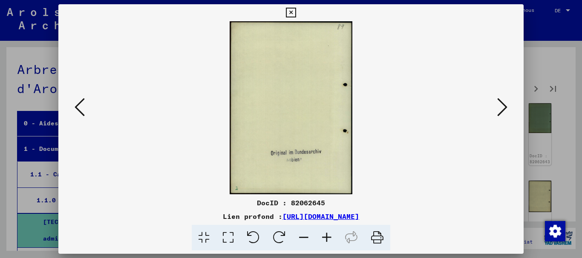
click at [503, 109] on icon at bounding box center [502, 107] width 10 height 20
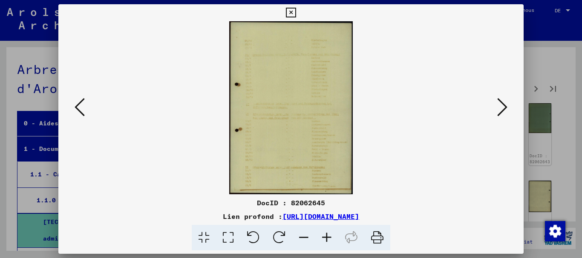
click at [503, 109] on icon at bounding box center [502, 107] width 10 height 20
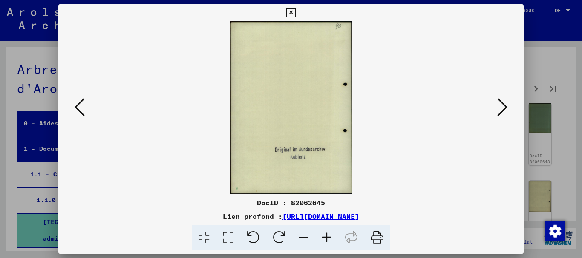
click at [503, 109] on icon at bounding box center [502, 107] width 10 height 20
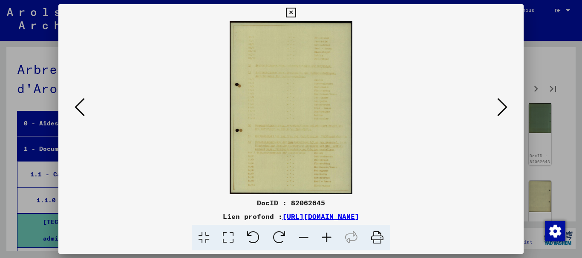
click at [503, 109] on icon at bounding box center [502, 107] width 10 height 20
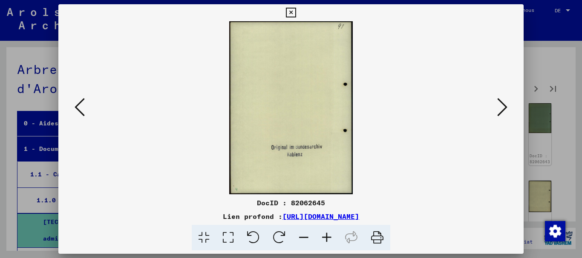
click at [503, 109] on icon at bounding box center [502, 107] width 10 height 20
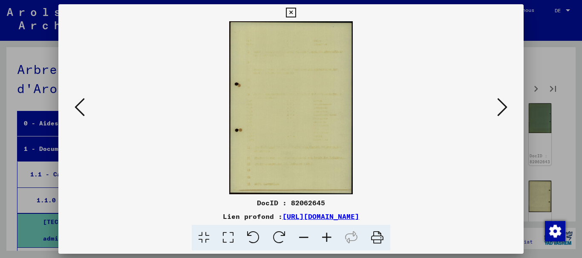
click at [503, 109] on icon at bounding box center [502, 107] width 10 height 20
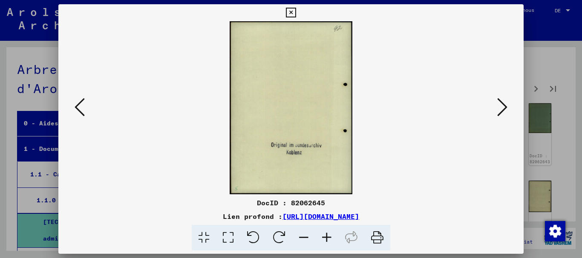
click at [502, 109] on icon at bounding box center [502, 107] width 10 height 20
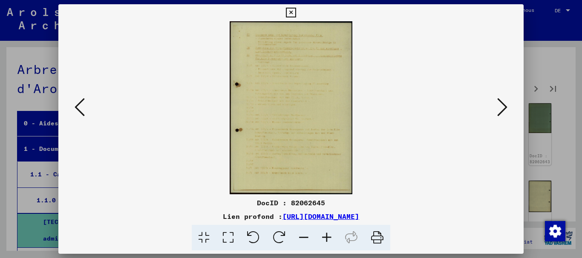
click at [502, 109] on icon at bounding box center [502, 107] width 10 height 20
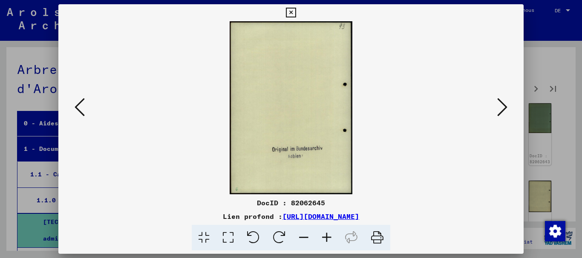
click at [502, 109] on icon at bounding box center [502, 107] width 10 height 20
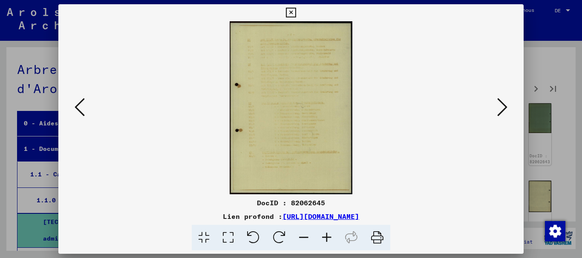
click at [502, 109] on icon at bounding box center [502, 107] width 10 height 20
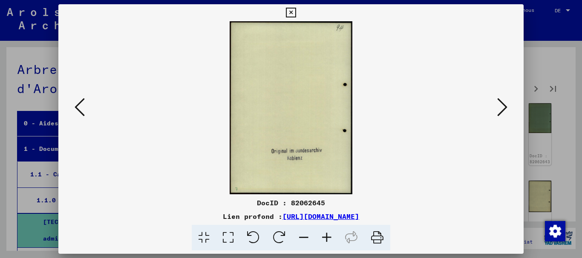
click at [502, 109] on icon at bounding box center [502, 107] width 10 height 20
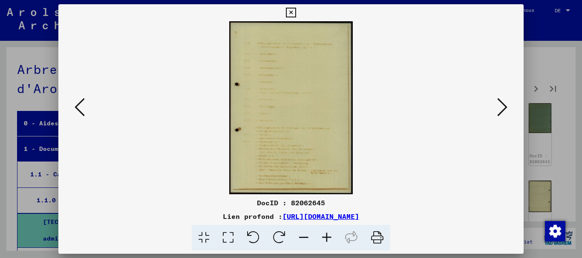
click at [502, 109] on icon at bounding box center [502, 107] width 10 height 20
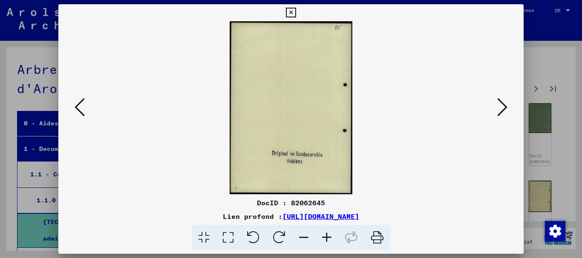
click at [502, 109] on icon at bounding box center [502, 107] width 10 height 20
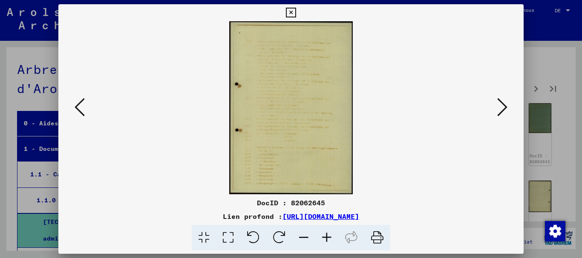
click at [502, 109] on icon at bounding box center [502, 107] width 10 height 20
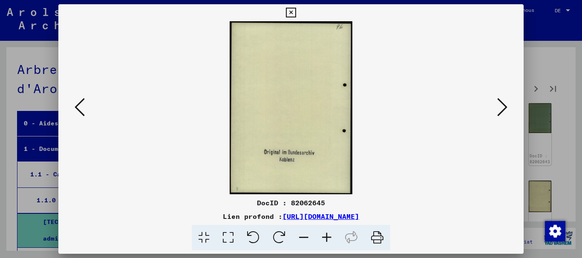
click at [502, 109] on icon at bounding box center [502, 107] width 10 height 20
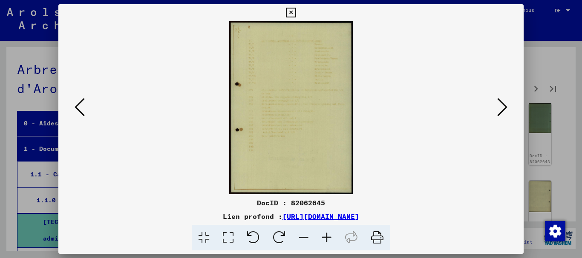
click at [502, 109] on icon at bounding box center [502, 107] width 10 height 20
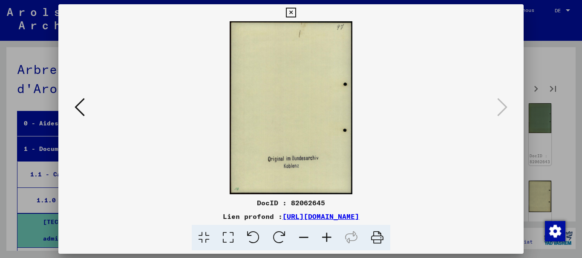
click at [289, 10] on icon at bounding box center [291, 13] width 10 height 10
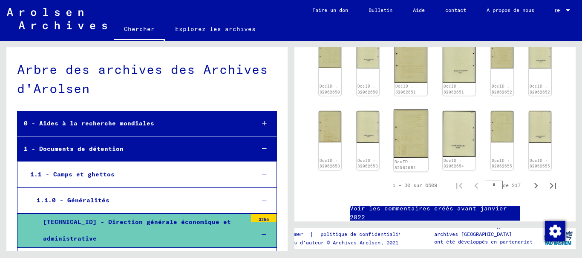
scroll to position [426, 0]
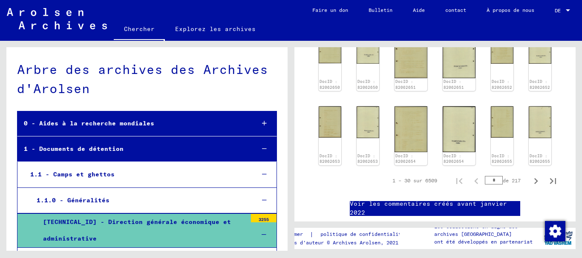
click at [91, 173] on font "1.1 - Camps et ghettos" at bounding box center [72, 175] width 84 height 8
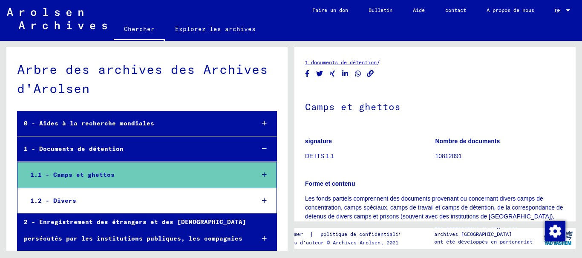
click at [262, 173] on icon at bounding box center [264, 175] width 5 height 6
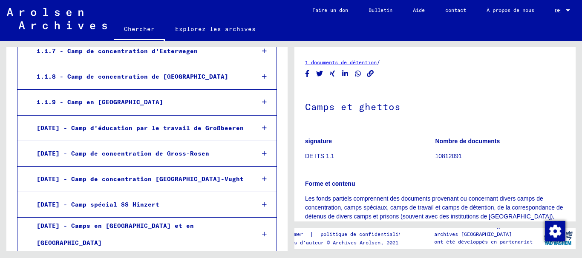
scroll to position [383, 0]
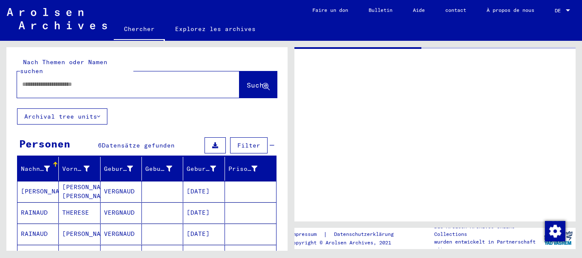
type input "*******"
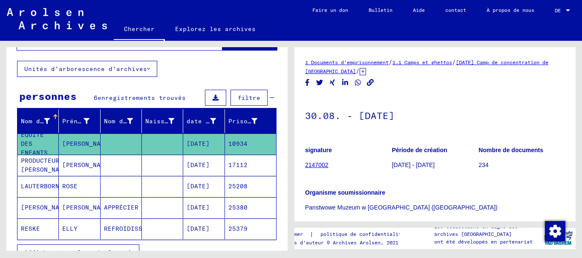
scroll to position [85, 0]
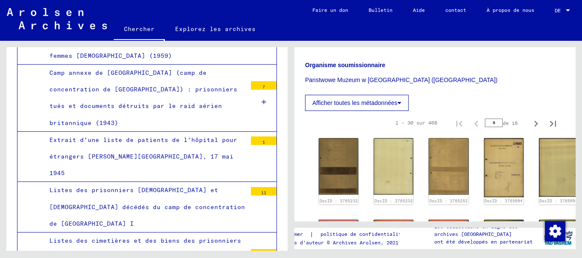
scroll to position [2431, 0]
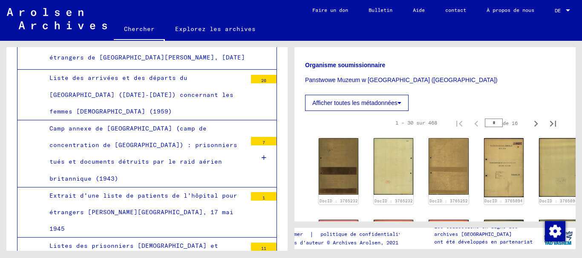
click at [185, 242] on font "Listes des prisonniers [DEMOGRAPHIC_DATA] et [DEMOGRAPHIC_DATA] décédés du camp…" at bounding box center [146, 262] width 195 height 41
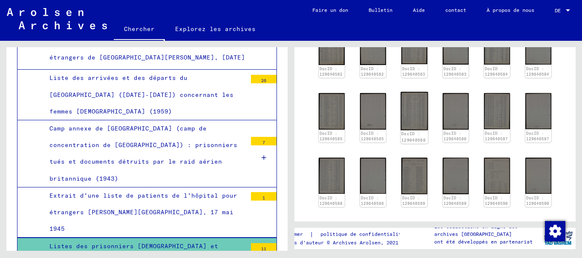
scroll to position [298, 0]
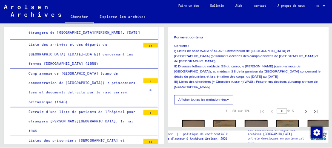
scroll to position [213, 0]
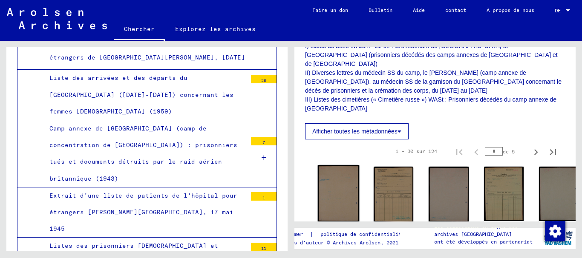
click at [333, 183] on img at bounding box center [339, 193] width 42 height 57
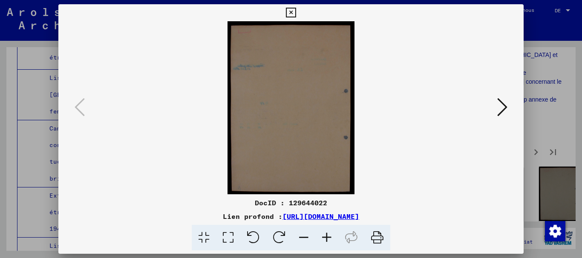
click at [502, 106] on icon at bounding box center [502, 107] width 10 height 20
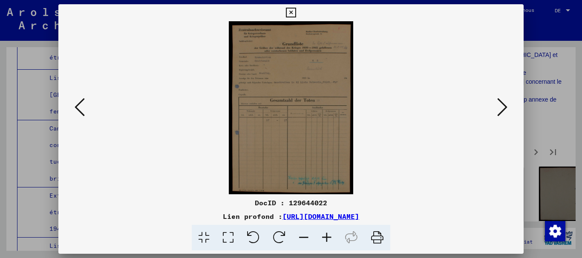
click at [493, 126] on img at bounding box center [290, 107] width 407 height 173
click at [498, 106] on icon at bounding box center [502, 107] width 10 height 20
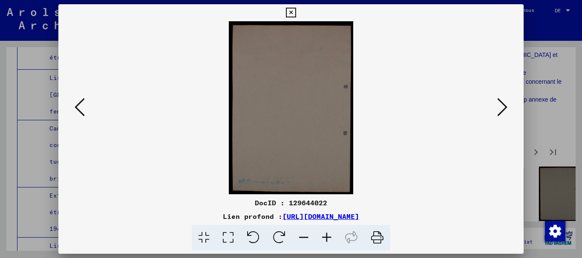
click at [498, 106] on icon at bounding box center [502, 107] width 10 height 20
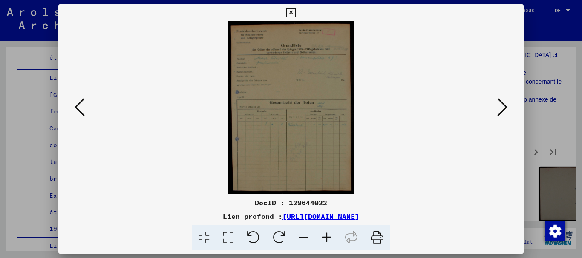
click at [498, 106] on icon at bounding box center [502, 107] width 10 height 20
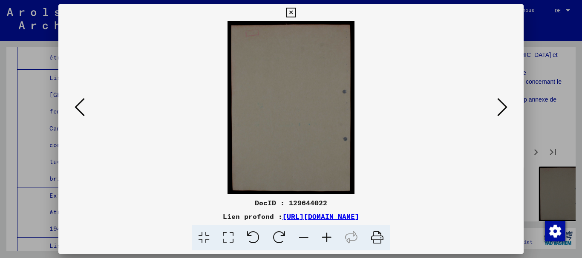
click at [498, 106] on icon at bounding box center [502, 107] width 10 height 20
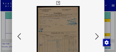
scroll to position [2430, 0]
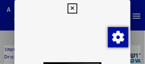
drag, startPoint x: 145, startPoint y: 28, endPoint x: 143, endPoint y: 42, distance: 14.2
click at [143, 42] on div at bounding box center [72, 32] width 145 height 64
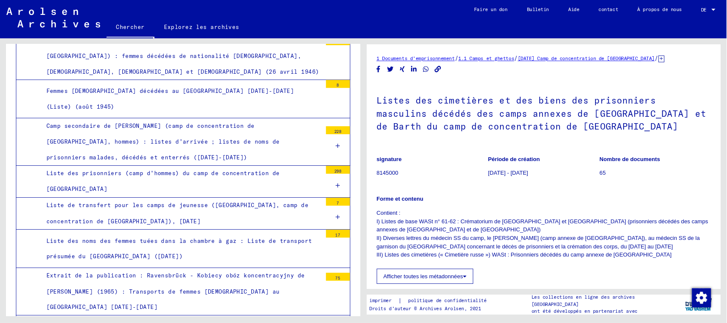
scroll to position [2431, 0]
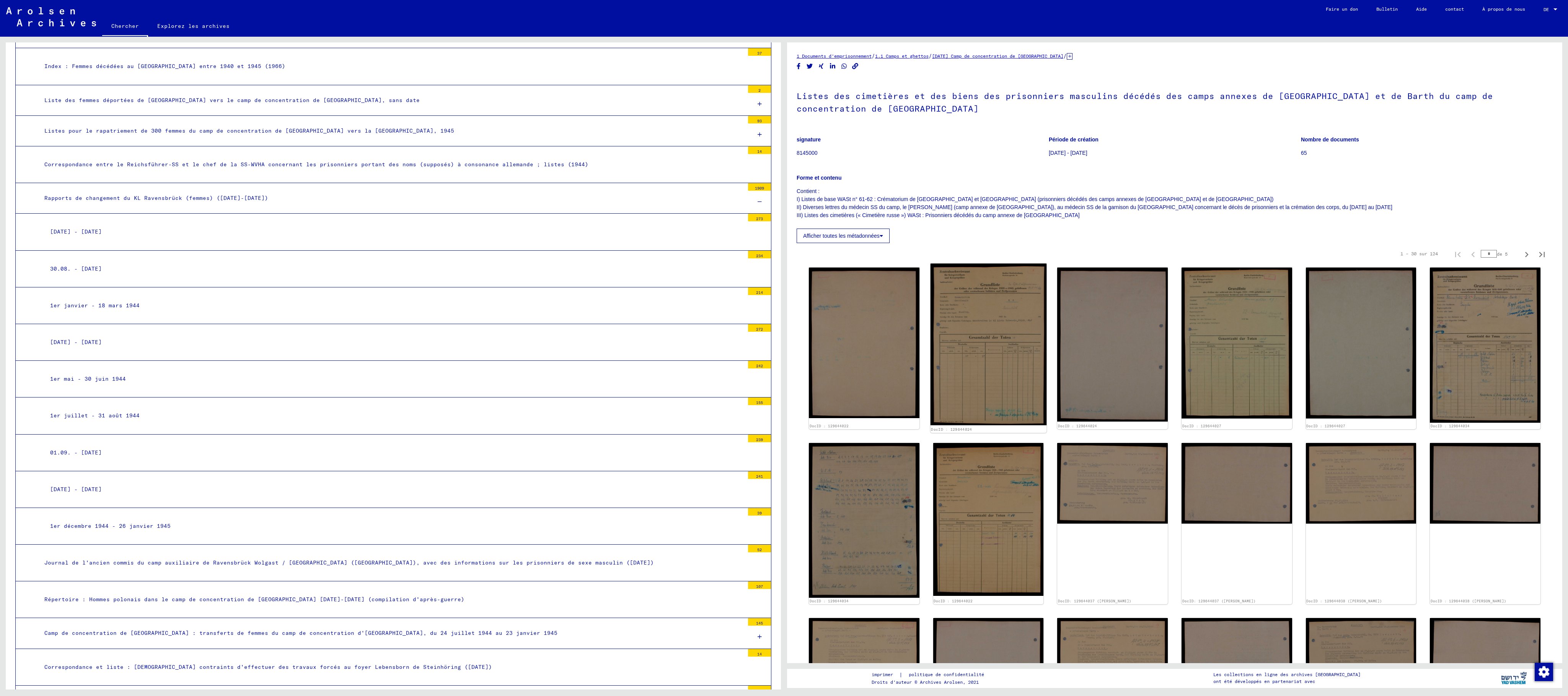
click at [522, 232] on img at bounding box center [988, 345] width 116 height 162
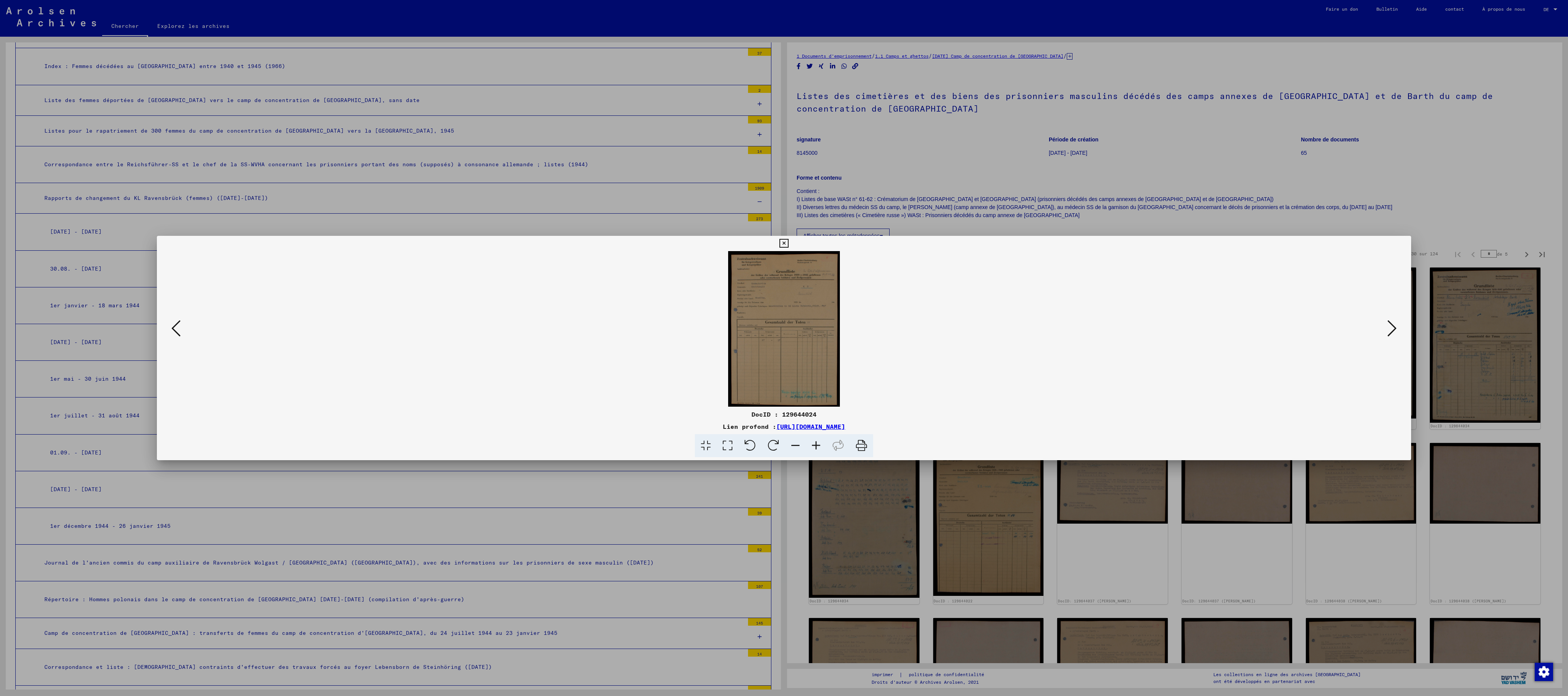
click at [522, 232] on img at bounding box center [784, 329] width 1202 height 155
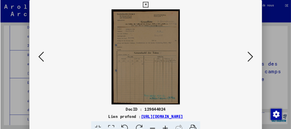
scroll to position [2431, 0]
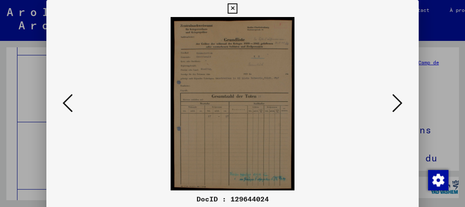
click at [395, 99] on icon at bounding box center [398, 103] width 10 height 20
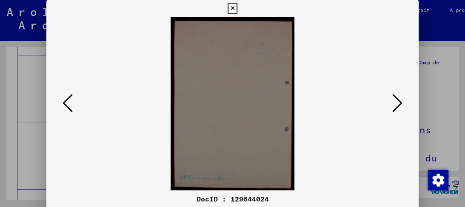
click at [395, 99] on icon at bounding box center [398, 103] width 10 height 20
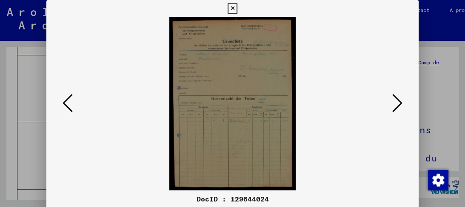
click at [395, 99] on icon at bounding box center [398, 103] width 10 height 20
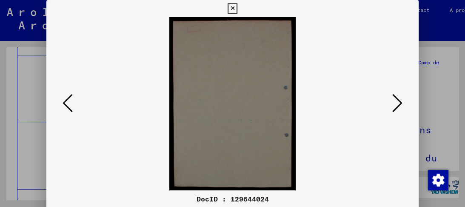
click at [395, 99] on icon at bounding box center [398, 103] width 10 height 20
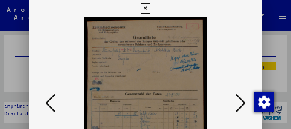
drag, startPoint x: 161, startPoint y: 95, endPoint x: 177, endPoint y: 54, distance: 43.3
click at [175, 52] on img at bounding box center [145, 103] width 175 height 173
drag, startPoint x: 222, startPoint y: 58, endPoint x: 204, endPoint y: 95, distance: 41.9
click at [204, 95] on img at bounding box center [145, 103] width 175 height 173
drag, startPoint x: 163, startPoint y: 97, endPoint x: 171, endPoint y: 35, distance: 62.6
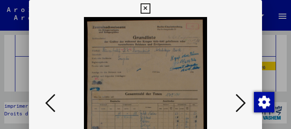
click at [171, 35] on img at bounding box center [145, 103] width 175 height 173
drag, startPoint x: 289, startPoint y: 60, endPoint x: 289, endPoint y: 78, distance: 18.3
click at [289, 78] on div at bounding box center [145, 64] width 291 height 129
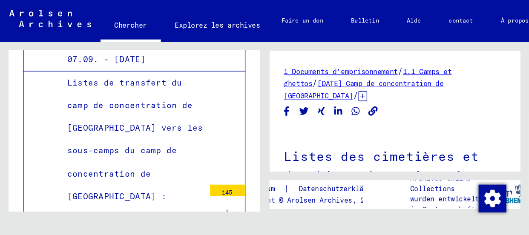
scroll to position [2431, 0]
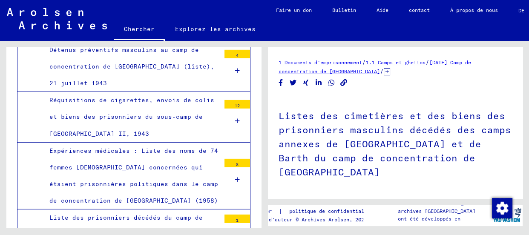
click at [321, 196] on figure "signature 8145000" at bounding box center [316, 215] width 77 height 38
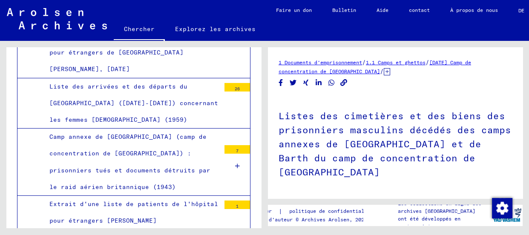
scroll to position [2702, 0]
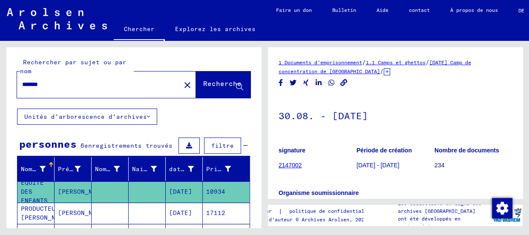
type input "**********"
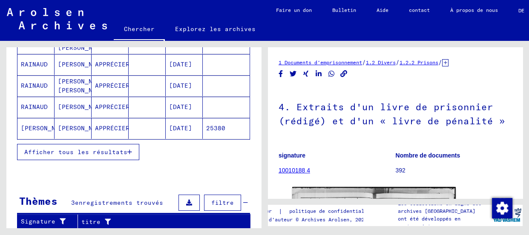
scroll to position [155, 0]
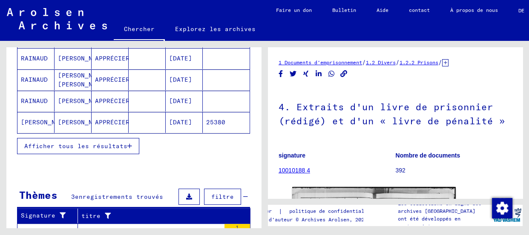
click at [119, 142] on font "Afficher tous les résultats" at bounding box center [75, 146] width 103 height 8
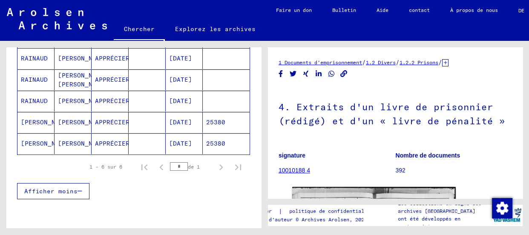
click at [40, 143] on font "[PERSON_NAME]" at bounding box center [46, 144] width 50 height 8
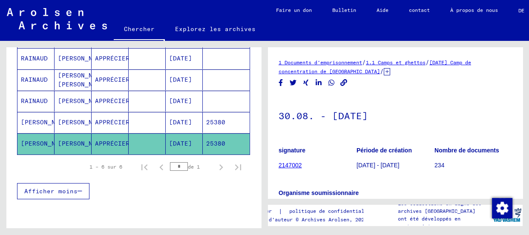
click at [332, 63] on font "1 Documents d'emprisonnement" at bounding box center [319, 62] width 83 height 6
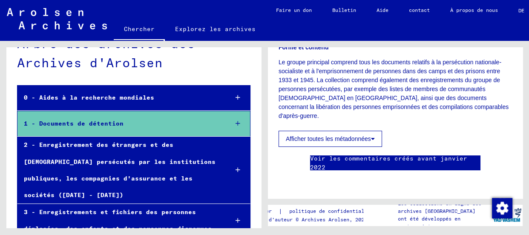
scroll to position [38, 0]
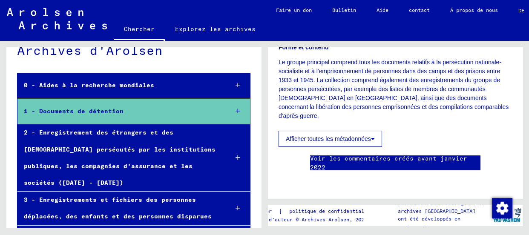
click at [118, 163] on font "2 - Enregistrement des étrangers et des [DEMOGRAPHIC_DATA] persécutés par les i…" at bounding box center [120, 158] width 192 height 58
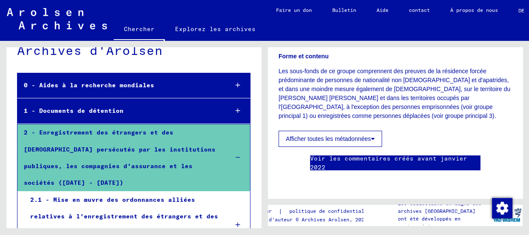
scroll to position [271, 0]
click at [148, 200] on font "2.1 - Mise en œuvre des ordonnances alliées relatives à l'enregistrement des ét…" at bounding box center [124, 225] width 188 height 58
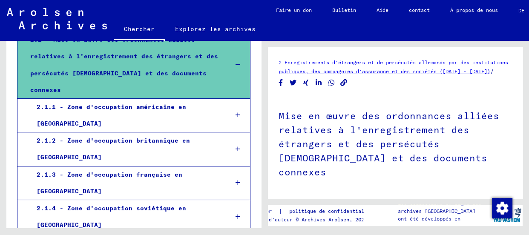
scroll to position [201, 0]
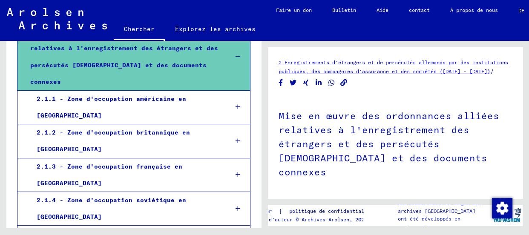
click at [182, 163] on font "2.1.3 - Zone d'occupation française en [GEOGRAPHIC_DATA]" at bounding box center [110, 175] width 146 height 24
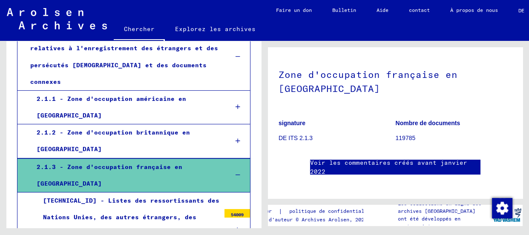
scroll to position [77, 0]
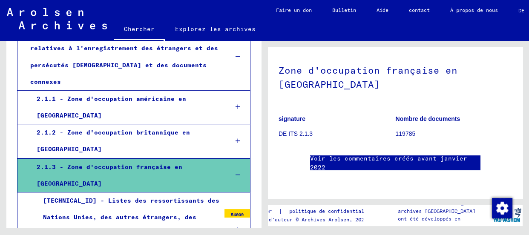
click at [400, 130] on font "119785" at bounding box center [406, 133] width 20 height 7
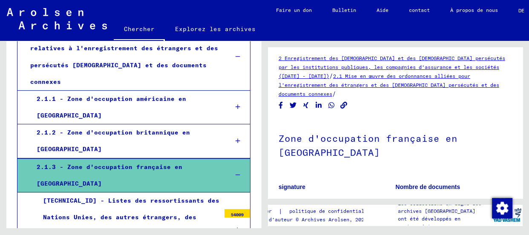
scroll to position [0, 0]
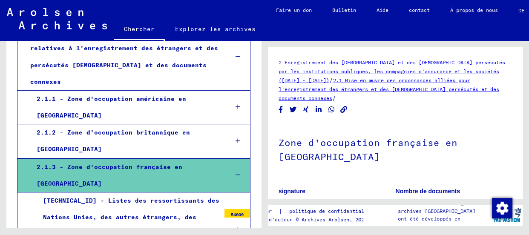
click at [433, 88] on font "2.1 Mise en œuvre des ordonnances alliées pour l'enregistrement des étrangers e…" at bounding box center [388, 89] width 221 height 24
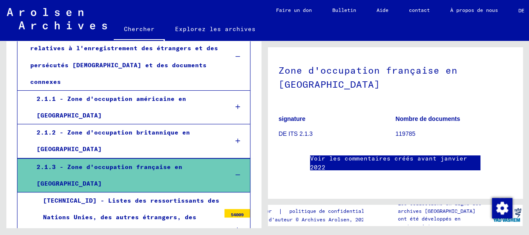
scroll to position [116, 0]
click at [403, 130] on font "119785" at bounding box center [406, 133] width 20 height 7
click at [417, 129] on p "119785" at bounding box center [454, 133] width 117 height 9
click at [163, 163] on font "2.1.3 - Zone d'occupation française en [GEOGRAPHIC_DATA]" at bounding box center [110, 175] width 146 height 24
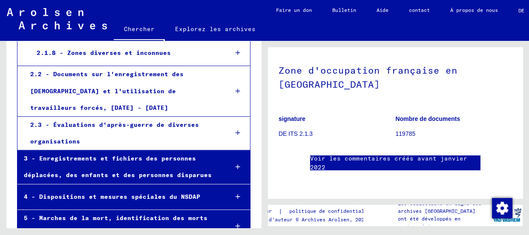
scroll to position [471, 0]
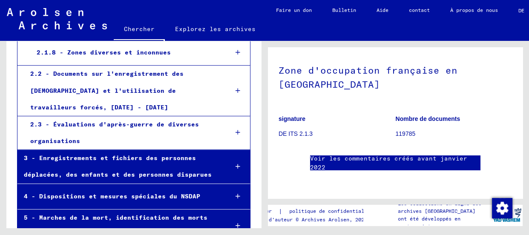
click at [146, 150] on div "3 - Enregistrements et fichiers des personnes déplacées, des enfants et des per…" at bounding box center [119, 166] width 204 height 33
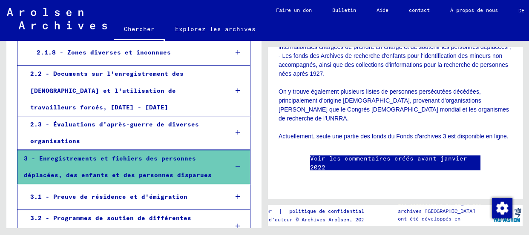
scroll to position [1328, 0]
click at [141, 193] on font "3.1 - Preuve de résidence et d'émigration" at bounding box center [108, 197] width 157 height 8
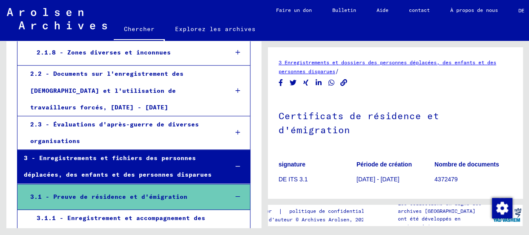
drag, startPoint x: 365, startPoint y: 178, endPoint x: 381, endPoint y: 178, distance: 15.8
click at [365, 178] on font "[DATE] - [DATE]" at bounding box center [377, 179] width 43 height 7
click at [452, 178] on font "4372479" at bounding box center [445, 179] width 23 height 7
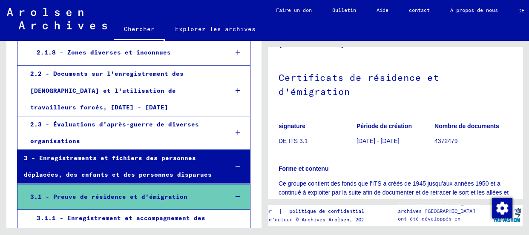
scroll to position [77, 0]
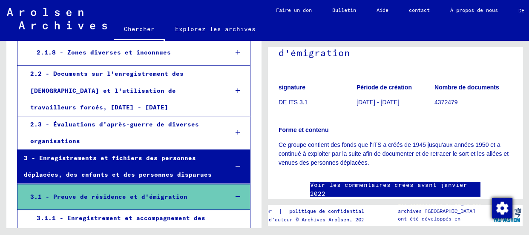
click at [505, 208] on img "button" at bounding box center [502, 208] width 20 height 20
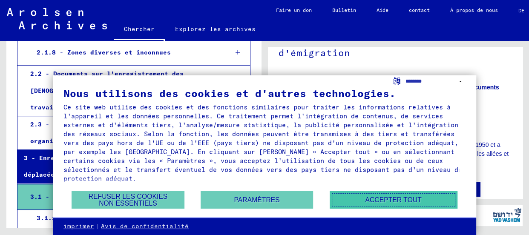
click at [419, 197] on font "Accepter tout" at bounding box center [393, 199] width 56 height 7
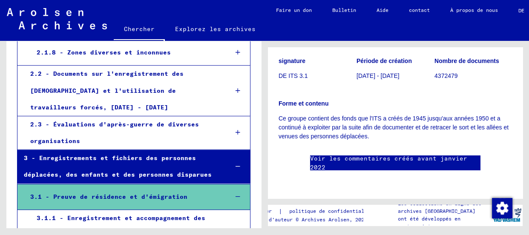
scroll to position [155, 0]
click at [140, 193] on font "3.1 - Preuve de résidence et d'émigration" at bounding box center [108, 197] width 157 height 8
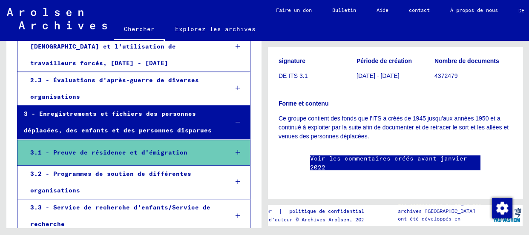
scroll to position [548, 0]
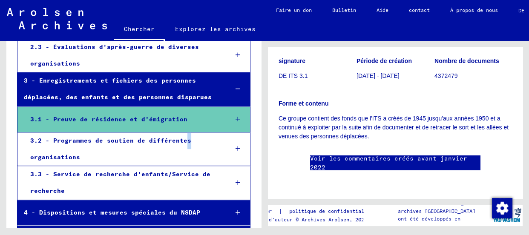
click at [183, 132] on div "3.2 - Programmes de soutien de différentes organisations" at bounding box center [123, 148] width 198 height 33
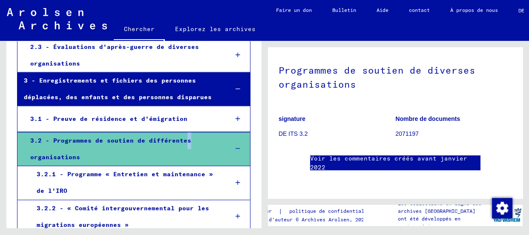
scroll to position [155, 0]
click at [181, 166] on div "3.2.1 - Programme « Entretien et maintenance » de l'IRO" at bounding box center [125, 182] width 191 height 33
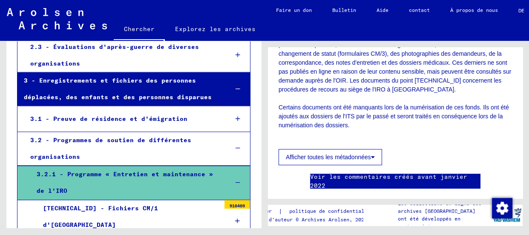
scroll to position [310, 0]
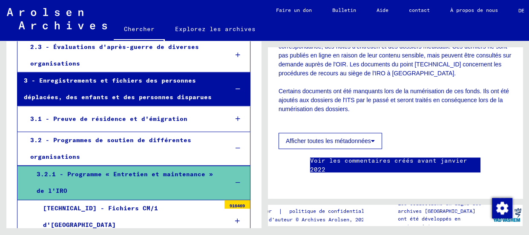
click at [374, 144] on icon at bounding box center [373, 141] width 4 height 6
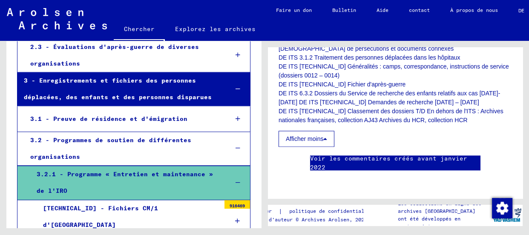
scroll to position [890, 0]
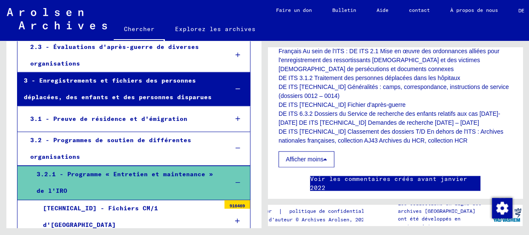
click at [315, 163] on font "Afficher moins" at bounding box center [304, 159] width 37 height 7
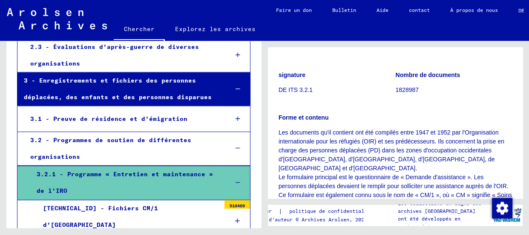
scroll to position [0, 0]
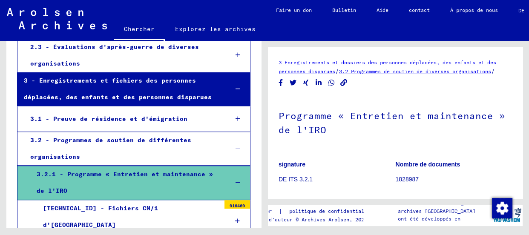
click at [313, 71] on font "3 Enregistrements et dossiers des personnes déplacées, des enfants et des perso…" at bounding box center [387, 66] width 218 height 15
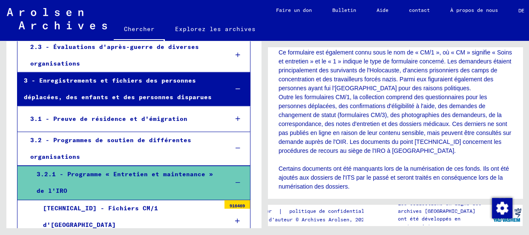
scroll to position [271, 0]
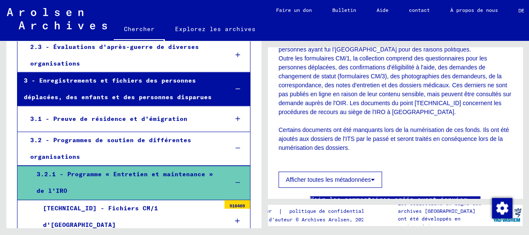
click at [113, 200] on div "[TECHNICAL_ID] - Fichiers CM/1 d'[GEOGRAPHIC_DATA]" at bounding box center [128, 216] width 183 height 33
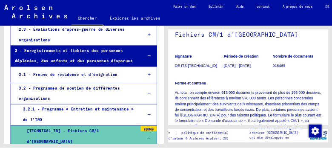
scroll to position [77, 0]
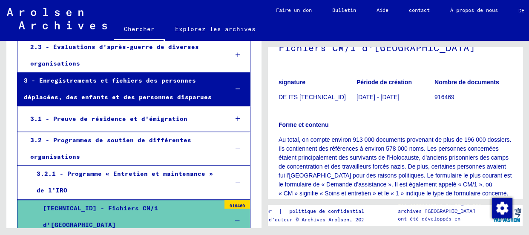
click at [316, 97] on font "DE ITS [TECHNICAL_ID]" at bounding box center [311, 97] width 67 height 7
click at [443, 97] on font "916469" at bounding box center [444, 97] width 20 height 7
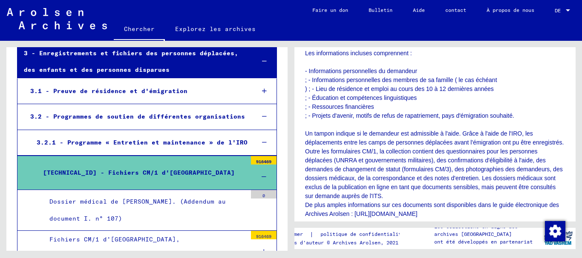
scroll to position [255, 0]
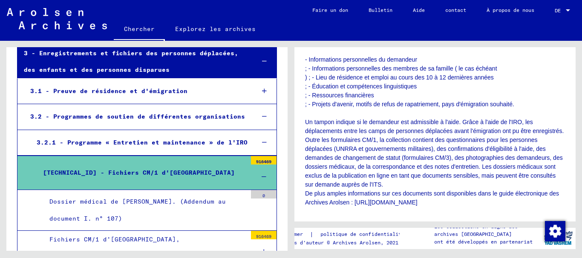
click at [146, 194] on div "Dossier médical de [PERSON_NAME]. (Addendum au document I. n° 107)" at bounding box center [145, 210] width 204 height 33
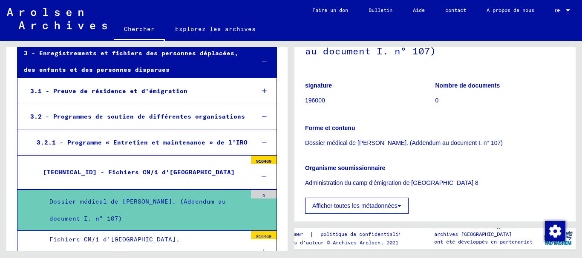
scroll to position [128, 0]
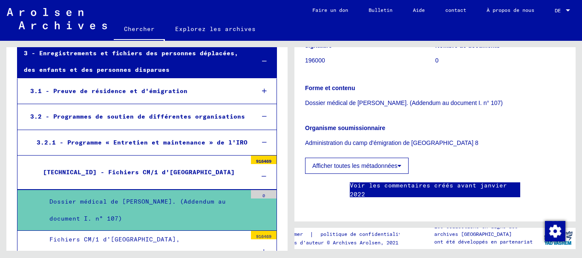
click at [207, 232] on div "Fichiers CM/1 d'[GEOGRAPHIC_DATA], [GEOGRAPHIC_DATA]" at bounding box center [145, 248] width 204 height 33
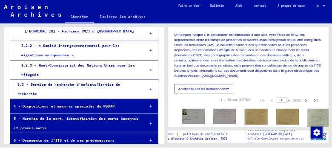
scroll to position [14368, 0]
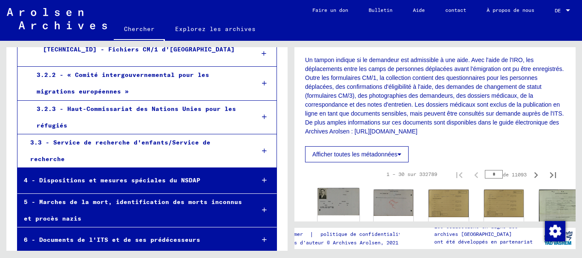
click at [338, 200] on img at bounding box center [339, 202] width 42 height 27
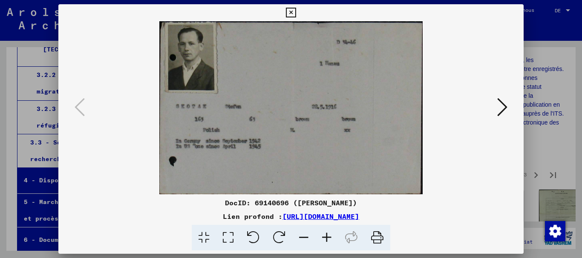
click at [503, 106] on icon at bounding box center [502, 107] width 10 height 20
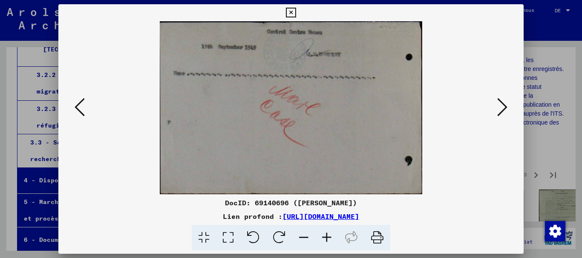
click at [503, 106] on icon at bounding box center [502, 107] width 10 height 20
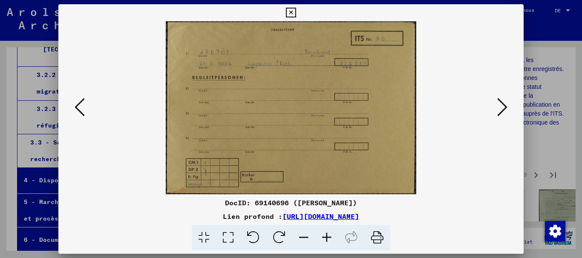
click at [504, 109] on icon at bounding box center [502, 107] width 10 height 20
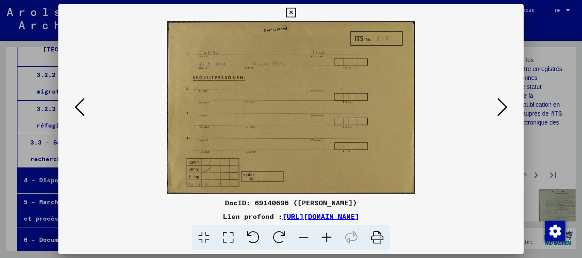
click at [504, 109] on icon at bounding box center [502, 107] width 10 height 20
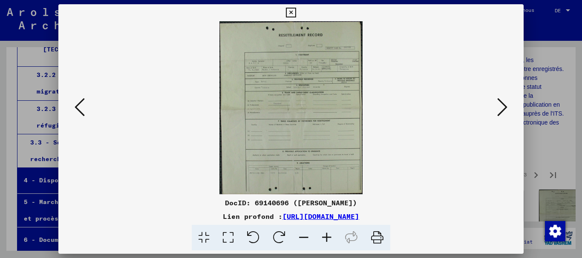
click at [502, 101] on icon at bounding box center [502, 107] width 10 height 20
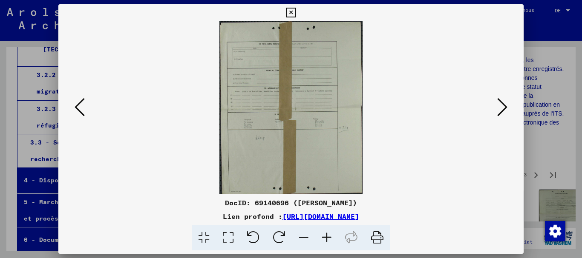
click at [502, 101] on icon at bounding box center [502, 107] width 10 height 20
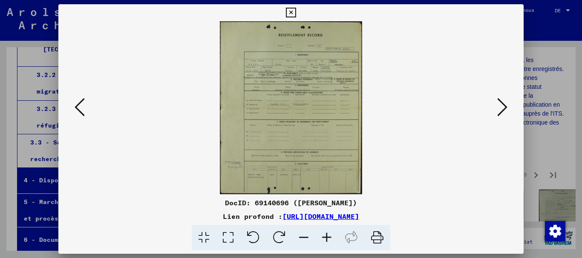
click at [295, 120] on img at bounding box center [290, 107] width 407 height 173
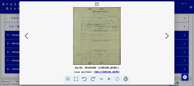
scroll to position [14368, 0]
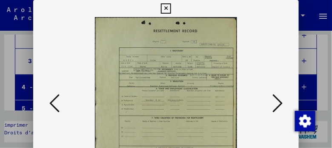
click at [279, 103] on icon at bounding box center [277, 103] width 10 height 20
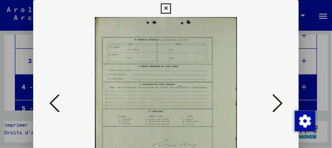
click at [278, 99] on icon at bounding box center [277, 103] width 10 height 20
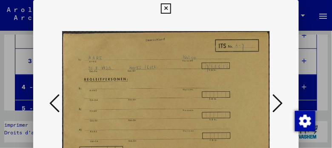
click at [274, 95] on icon at bounding box center [277, 103] width 10 height 20
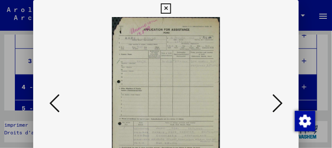
click at [274, 95] on icon at bounding box center [277, 103] width 10 height 20
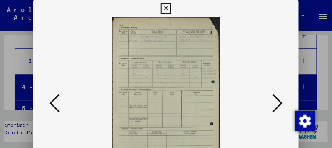
click at [274, 95] on icon at bounding box center [277, 103] width 10 height 20
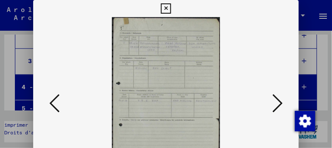
click at [274, 95] on icon at bounding box center [277, 103] width 10 height 20
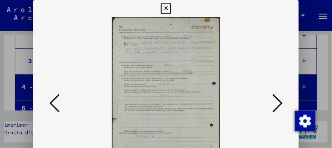
click at [274, 95] on icon at bounding box center [277, 103] width 10 height 20
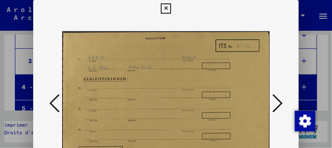
click at [274, 95] on icon at bounding box center [277, 103] width 10 height 20
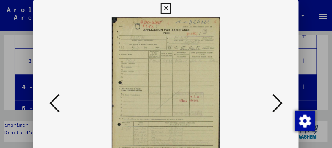
click at [324, 63] on div at bounding box center [166, 74] width 332 height 148
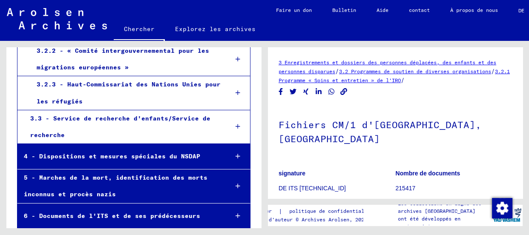
scroll to position [14455, 0]
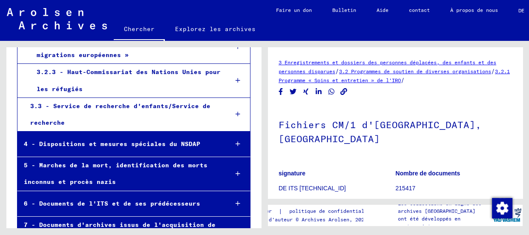
click at [105, 157] on div "5 - Marches de la mort, identification des morts inconnus et procès nazis" at bounding box center [119, 173] width 204 height 33
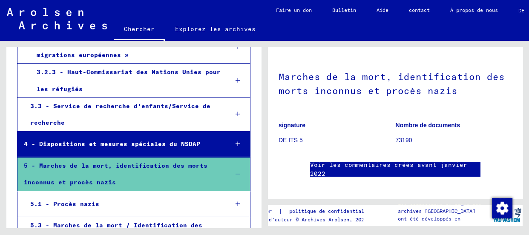
scroll to position [3, 0]
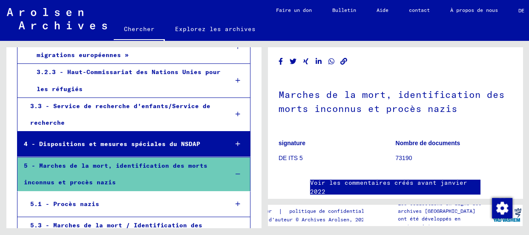
click at [396, 158] on font "73190" at bounding box center [404, 158] width 17 height 7
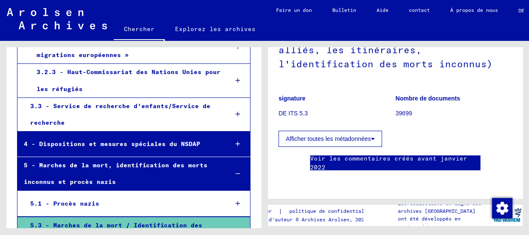
scroll to position [116, 0]
click at [372, 136] on icon at bounding box center [373, 139] width 4 height 6
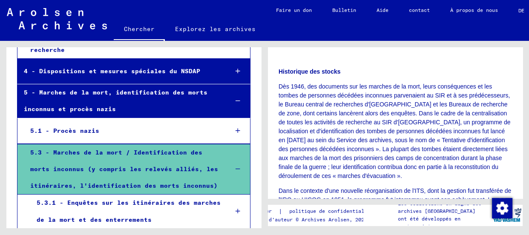
scroll to position [14532, 0]
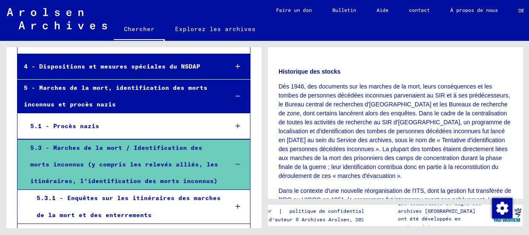
click at [185, 190] on div "5.3.1 - Enquêtes sur les itinéraires des marches de la mort et des enterrements" at bounding box center [125, 206] width 191 height 33
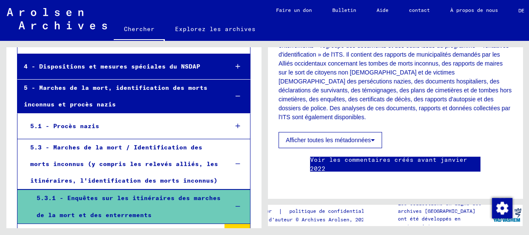
scroll to position [193, 0]
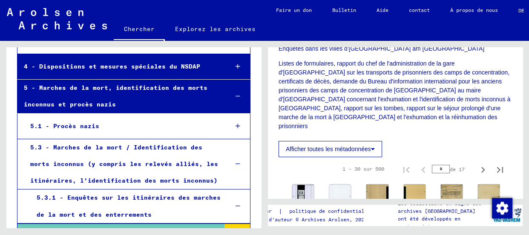
scroll to position [202, 0]
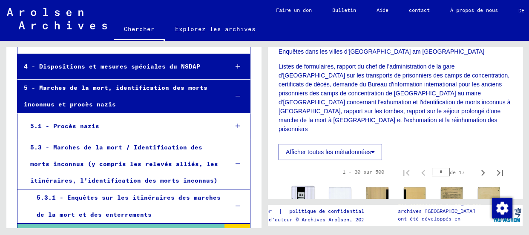
click at [302, 186] on img at bounding box center [303, 203] width 23 height 34
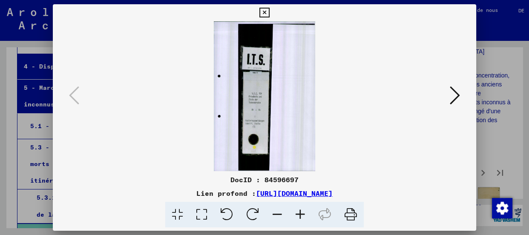
click at [452, 92] on icon at bounding box center [455, 95] width 10 height 20
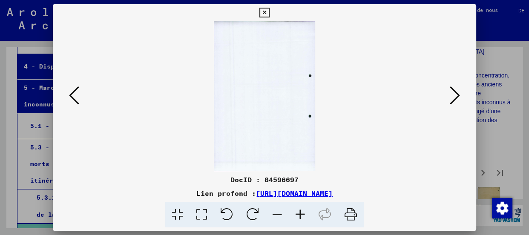
click at [453, 92] on icon at bounding box center [455, 95] width 10 height 20
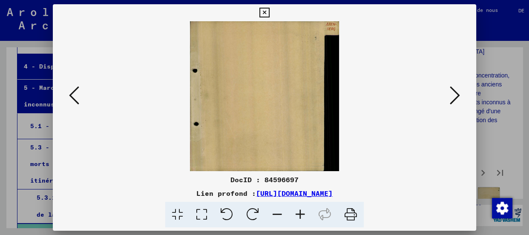
click at [453, 92] on icon at bounding box center [455, 95] width 10 height 20
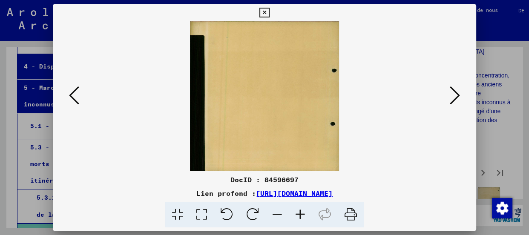
click at [453, 92] on icon at bounding box center [455, 95] width 10 height 20
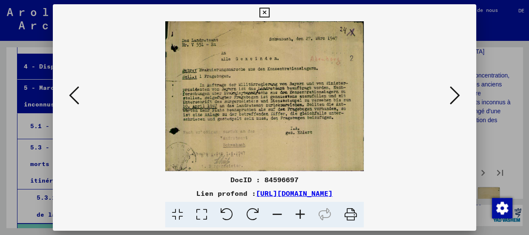
click at [453, 92] on icon at bounding box center [455, 95] width 10 height 20
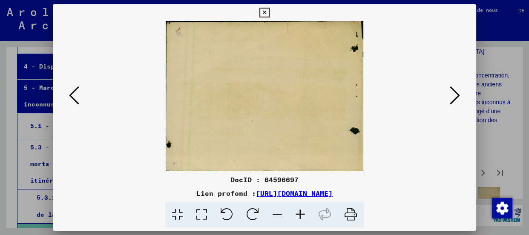
click at [453, 92] on icon at bounding box center [455, 95] width 10 height 20
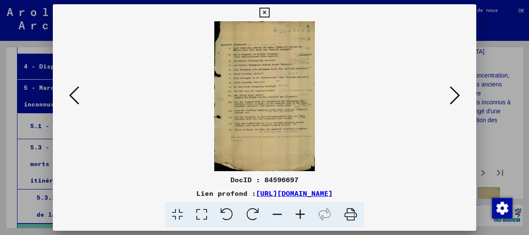
click at [453, 92] on icon at bounding box center [455, 95] width 10 height 20
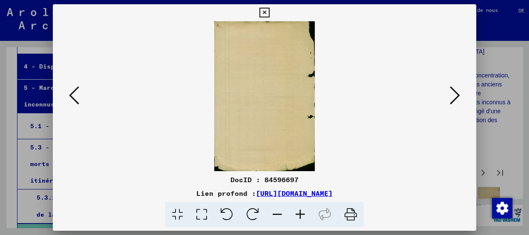
click at [453, 92] on icon at bounding box center [455, 95] width 10 height 20
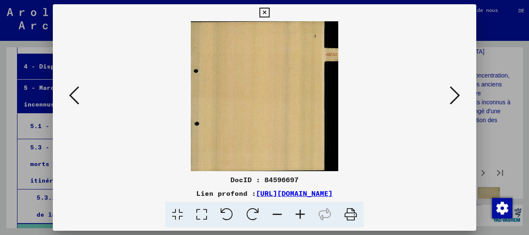
click at [453, 92] on icon at bounding box center [455, 95] width 10 height 20
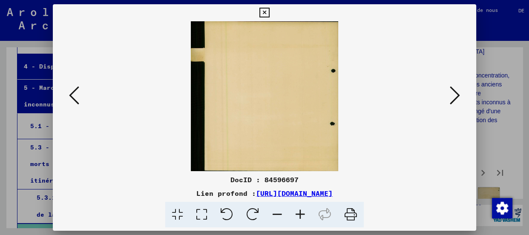
click at [453, 92] on icon at bounding box center [455, 95] width 10 height 20
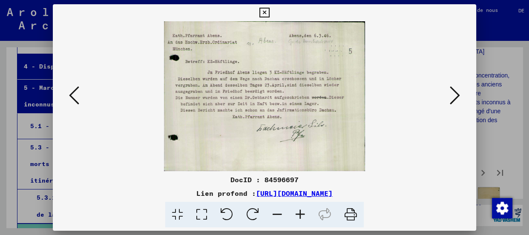
click at [511, 59] on div at bounding box center [264, 117] width 529 height 235
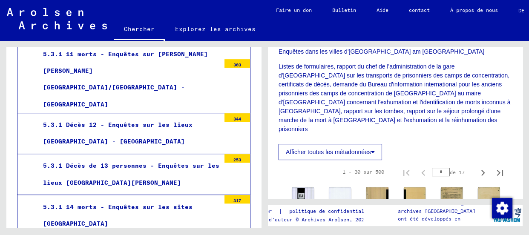
scroll to position [15035, 0]
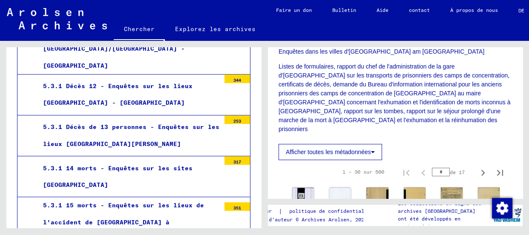
click at [200, 197] on div "5.3.1 15 morts - Enquêtes sur les lieux de l'accident de [GEOGRAPHIC_DATA] à [G…" at bounding box center [128, 222] width 183 height 50
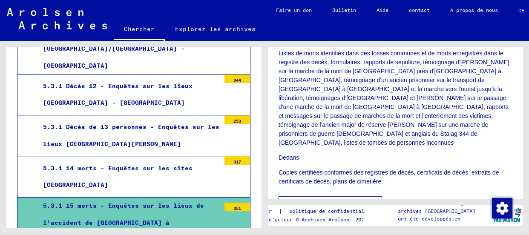
scroll to position [202, 0]
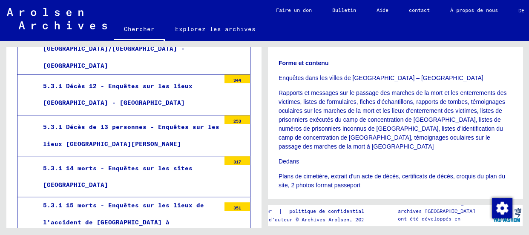
scroll to position [202, 0]
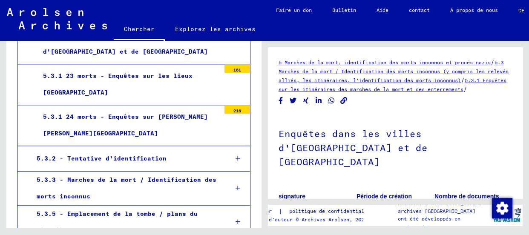
scroll to position [15544, 0]
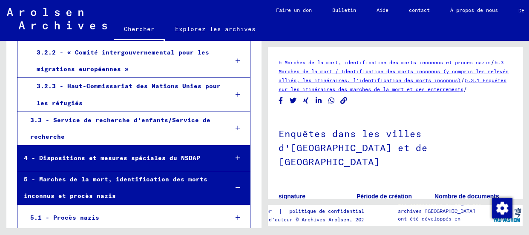
scroll to position [14421, 0]
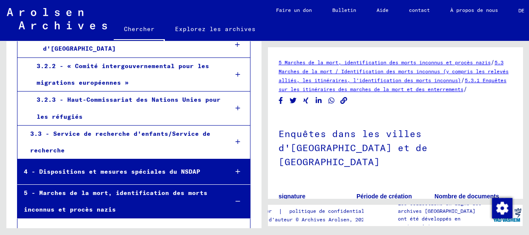
click at [81, 126] on div "3.3 - Service de recherche d'enfants/Service de recherche" at bounding box center [123, 142] width 198 height 33
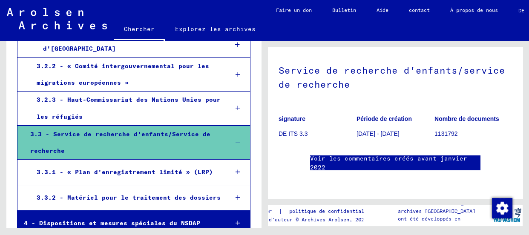
scroll to position [116, 0]
click at [60, 164] on div "3.3.1 - « Plan d'enregistrement limité » (LRP)" at bounding box center [125, 172] width 191 height 17
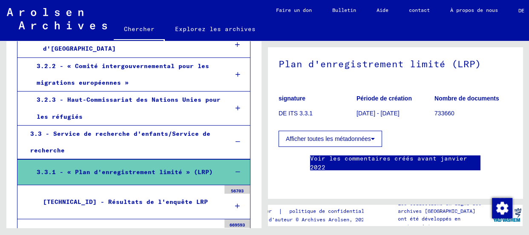
scroll to position [75, 0]
click at [125, 194] on div "[TECHNICAL_ID] - Résultats de l'enquête LRP" at bounding box center [128, 202] width 183 height 17
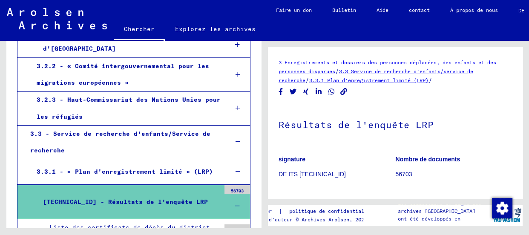
scroll to position [232, 0]
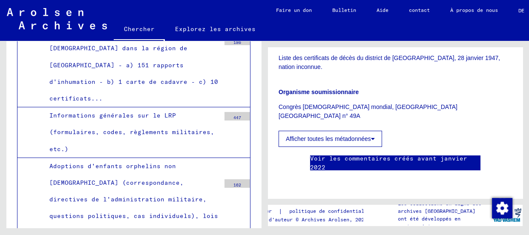
scroll to position [14692, 0]
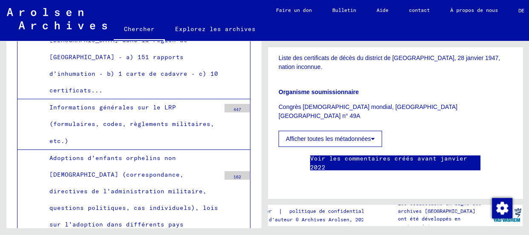
click at [110, 154] on font "Adoptions d'enfants orphelins non [DEMOGRAPHIC_DATA] (correspondance, directive…" at bounding box center [133, 191] width 169 height 75
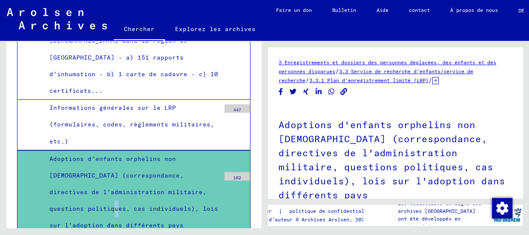
click at [315, 68] on font "3 Enregistrements et dossiers des personnes déplacées, des enfants et des perso…" at bounding box center [387, 66] width 218 height 15
click at [386, 72] on font "3.3 Service de recherche d'enfants/service de recherche" at bounding box center [375, 75] width 195 height 15
click at [378, 72] on font "3.3 Service de recherche d'enfants/service de recherche" at bounding box center [375, 75] width 195 height 15
click at [378, 70] on font "3.3 Service de recherche d'enfants/service de recherche" at bounding box center [375, 75] width 195 height 15
click at [367, 80] on font "3.3.1 Plan d'enregistrement limité (LRP)" at bounding box center [368, 80] width 119 height 6
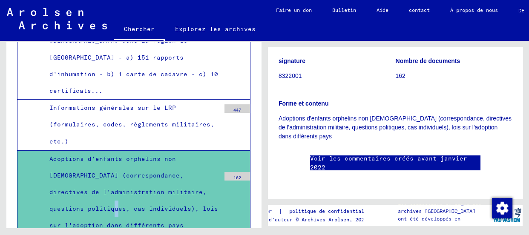
scroll to position [470, 0]
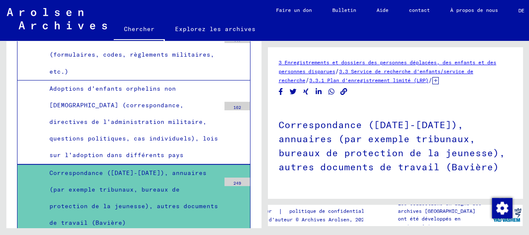
scroll to position [14778, 0]
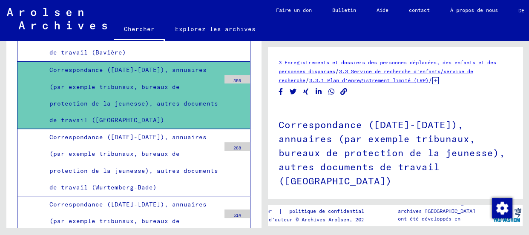
scroll to position [14933, 0]
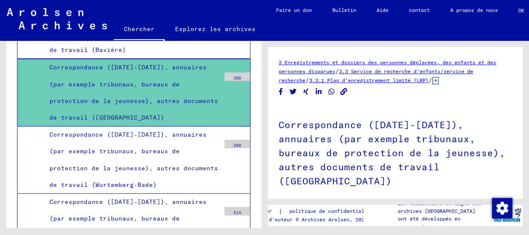
click at [122, 131] on font "Correspondance ([DATE]-[DATE]), annuaires (par exemple tribunaux, bureaux de pr…" at bounding box center [133, 160] width 169 height 58
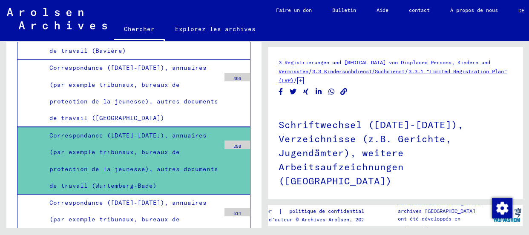
scroll to position [146, 0]
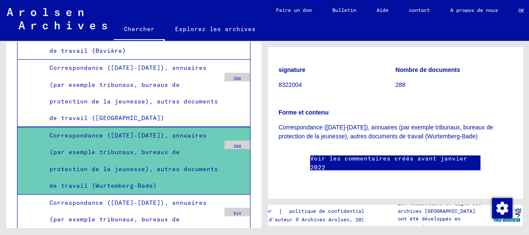
drag, startPoint x: 132, startPoint y: 164, endPoint x: 281, endPoint y: 158, distance: 148.3
click at [132, 195] on div "Correspondance ([DATE]-[DATE]), annuaires (par exemple tribunaux, bureaux de pr…" at bounding box center [131, 228] width 177 height 67
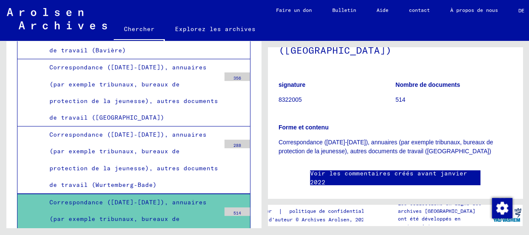
scroll to position [146, 0]
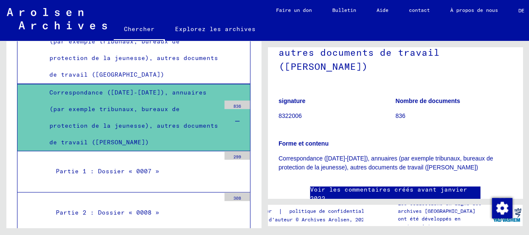
scroll to position [15125, 0]
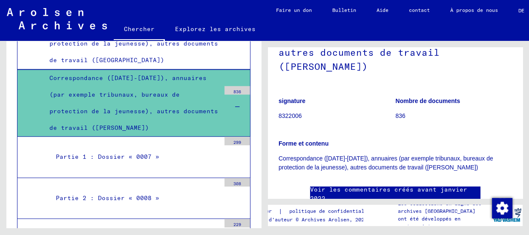
drag, startPoint x: 141, startPoint y: 86, endPoint x: 130, endPoint y: 119, distance: 35.4
click at [140, 149] on div "Partie 1 : Dossier « 0007 »" at bounding box center [134, 157] width 171 height 17
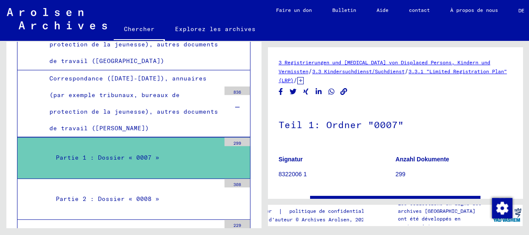
click at [174, 191] on div "Partie 2 : Dossier « 0008 »" at bounding box center [134, 199] width 171 height 17
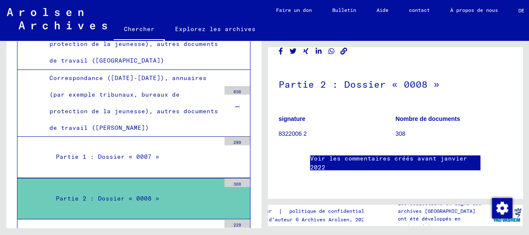
click at [120, 231] on div "Partie 3 : Dossier « 0009 »" at bounding box center [134, 239] width 171 height 17
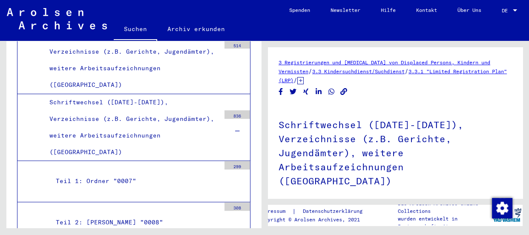
click at [304, 81] on icon at bounding box center [300, 80] width 6 height 7
click at [380, 78] on link "[TECHNICAL_ID] Erhebungsergebnisse des LRP" at bounding box center [359, 80] width 125 height 6
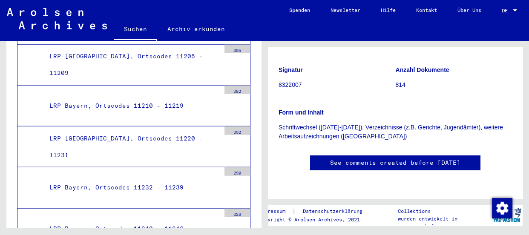
scroll to position [16546, 0]
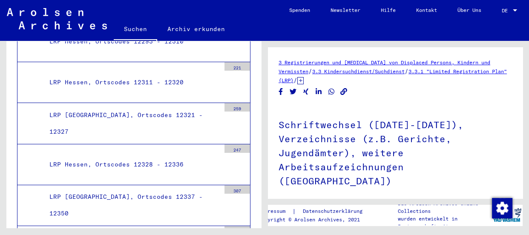
scroll to position [17204, 0]
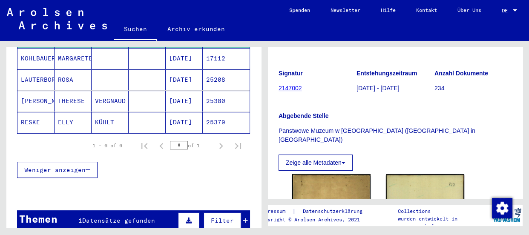
scroll to position [116, 0]
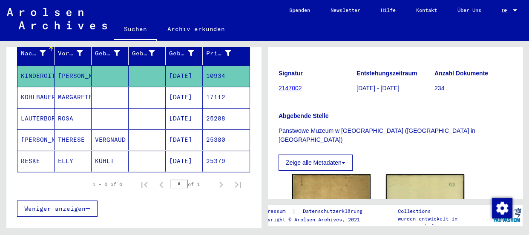
click at [52, 132] on mat-cell "[PERSON_NAME]" at bounding box center [35, 139] width 37 height 21
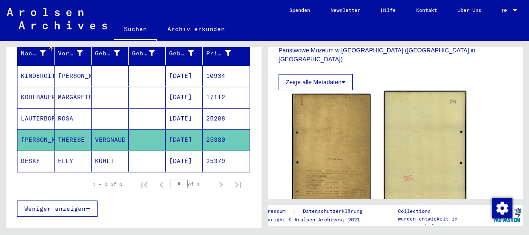
scroll to position [193, 0]
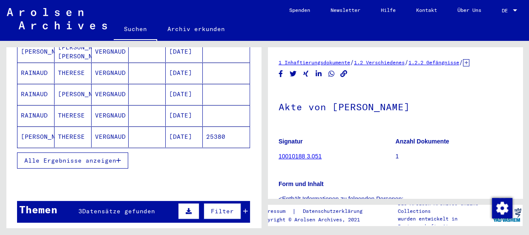
scroll to position [155, 0]
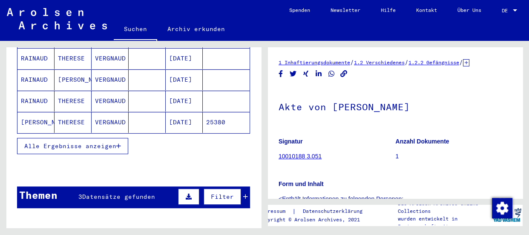
click at [112, 142] on span "Alle Ergebnisse anzeigen" at bounding box center [70, 146] width 92 height 8
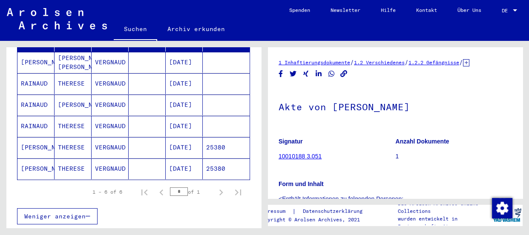
scroll to position [116, 0]
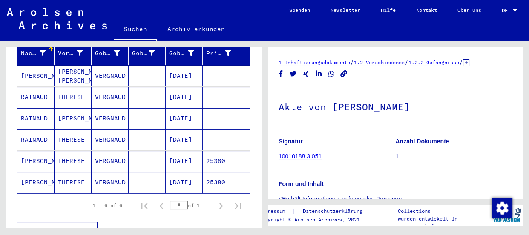
click at [184, 173] on mat-cell "[DATE]" at bounding box center [184, 182] width 37 height 21
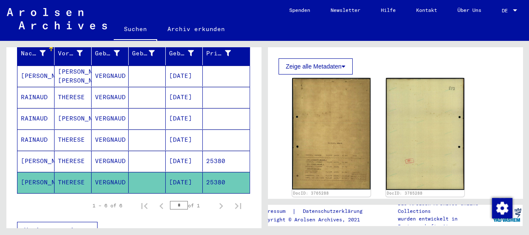
scroll to position [155, 0]
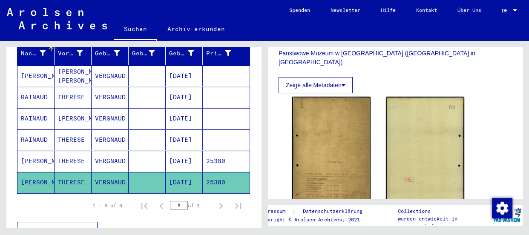
click at [77, 151] on mat-cell "THERESE" at bounding box center [72, 161] width 37 height 21
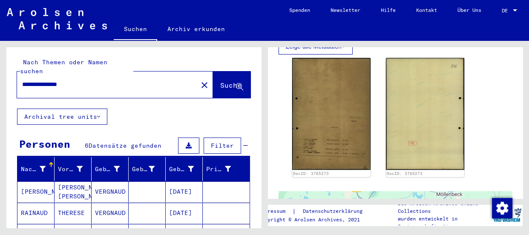
drag, startPoint x: 50, startPoint y: 75, endPoint x: 21, endPoint y: 72, distance: 29.2
click at [10, 72] on div "**********" at bounding box center [133, 77] width 255 height 61
drag, startPoint x: 83, startPoint y: 76, endPoint x: 0, endPoint y: 73, distance: 83.5
click at [3, 70] on div "**********" at bounding box center [132, 134] width 264 height 187
type input "**********"
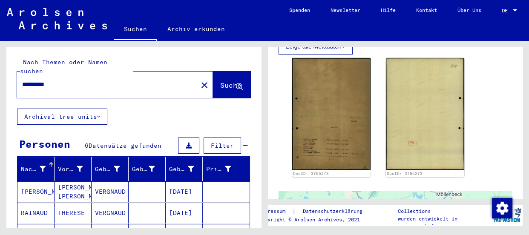
click at [80, 75] on div "**********" at bounding box center [104, 84] width 175 height 19
click at [77, 80] on input "**********" at bounding box center [107, 84] width 170 height 9
type input "**********"
click at [221, 81] on span "Suche" at bounding box center [230, 85] width 21 height 9
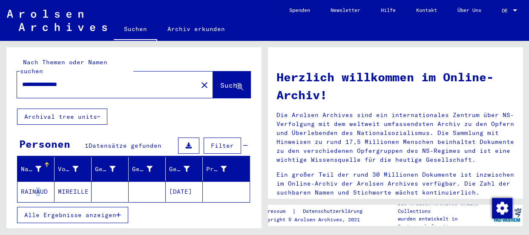
click at [34, 181] on mat-cell "RAINAUD" at bounding box center [35, 191] width 37 height 20
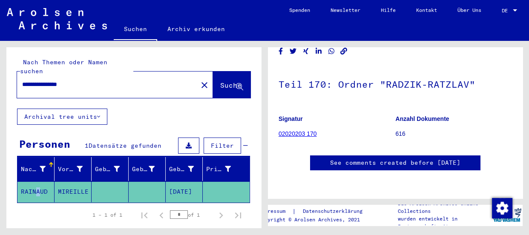
scroll to position [116, 0]
click at [290, 130] on link "02020203 170" at bounding box center [297, 133] width 38 height 7
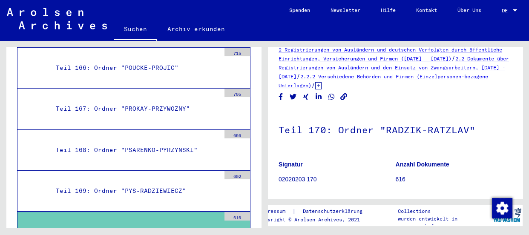
scroll to position [11, 0]
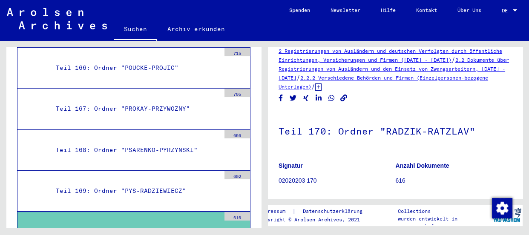
click at [294, 179] on p "02020203 170" at bounding box center [336, 180] width 117 height 9
click at [116, 224] on div "Teil 170: Ordner "RADZIK-RATZLAV"" at bounding box center [134, 232] width 171 height 17
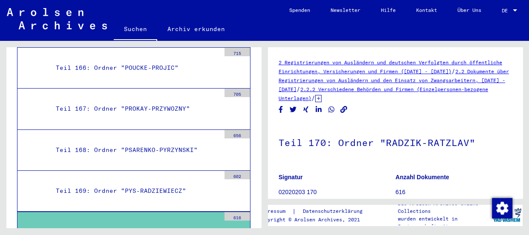
click at [315, 60] on link "2 Registrierungen von Ausländern und deutschen Verfolgten durch öffentliche Ein…" at bounding box center [390, 66] width 224 height 15
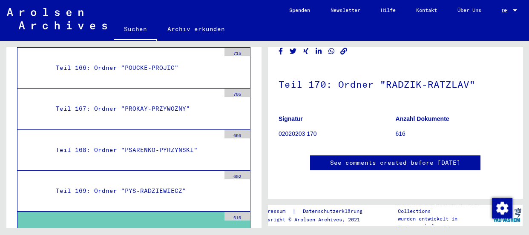
scroll to position [116, 0]
click at [296, 129] on p "02020203 170" at bounding box center [336, 133] width 117 height 9
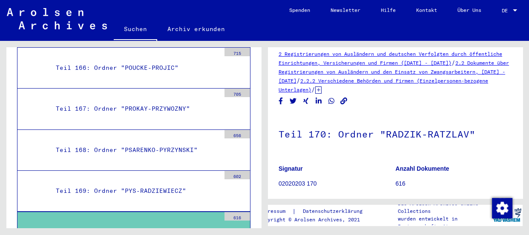
scroll to position [0, 0]
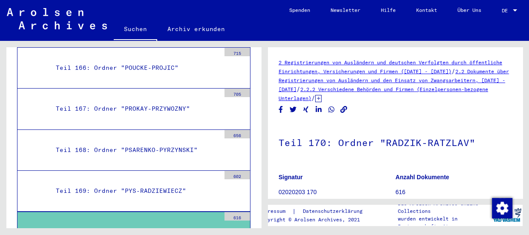
click at [433, 72] on link "2 Registrierungen von Ausländern und deutschen Verfolgten durch öffentliche Ein…" at bounding box center [390, 66] width 224 height 15
click at [420, 81] on link "2.2 Dokumente über Registrierungen von Ausländern und den Einsatz von Zwangsarb…" at bounding box center [393, 80] width 230 height 24
click at [321, 97] on icon at bounding box center [318, 98] width 6 height 7
